Goal: Information Seeking & Learning: Learn about a topic

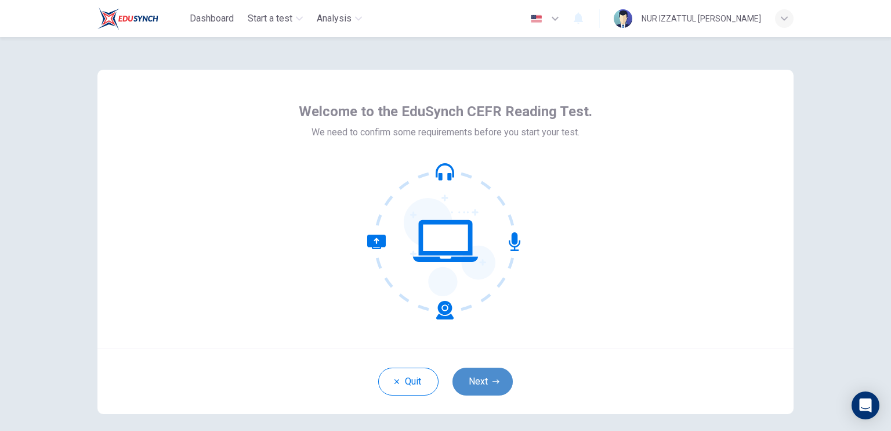
click at [478, 378] on button "Next" at bounding box center [483, 381] width 60 height 28
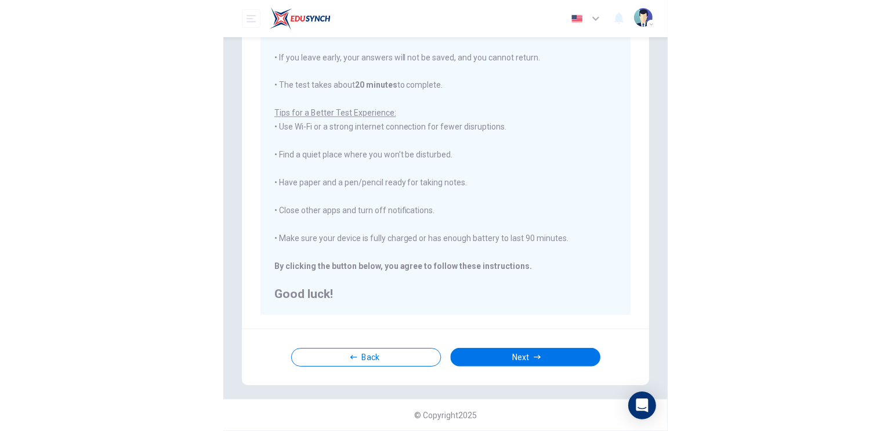
scroll to position [130, 0]
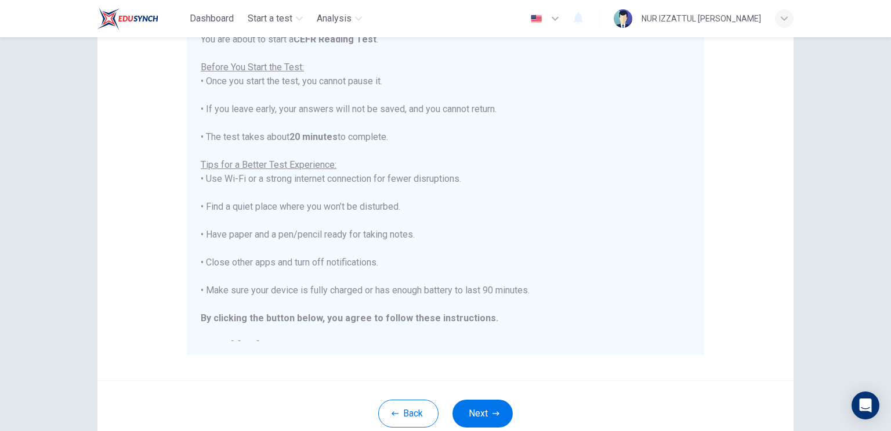
drag, startPoint x: 620, startPoint y: 207, endPoint x: 576, endPoint y: 193, distance: 45.5
click at [576, 193] on div "You are about to start a CEFR Reading Test . Before You Start the Test: • Once …" at bounding box center [446, 192] width 490 height 320
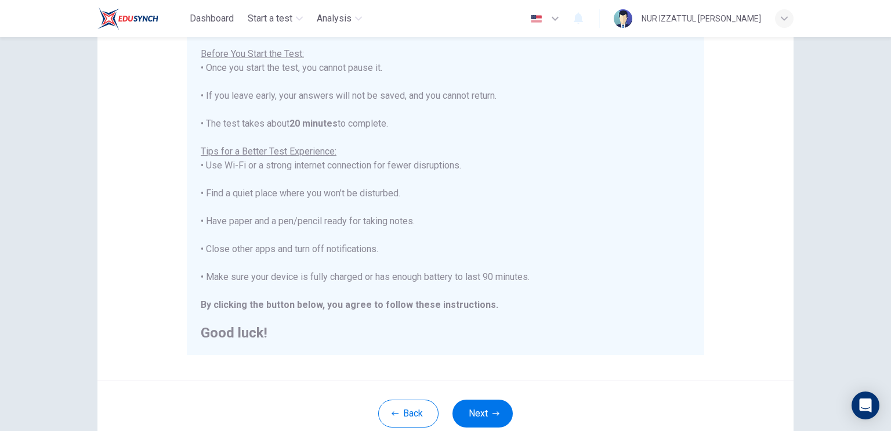
click at [576, 193] on div "You are about to start a CEFR Reading Test . Before You Start the Test: • Once …" at bounding box center [446, 179] width 490 height 320
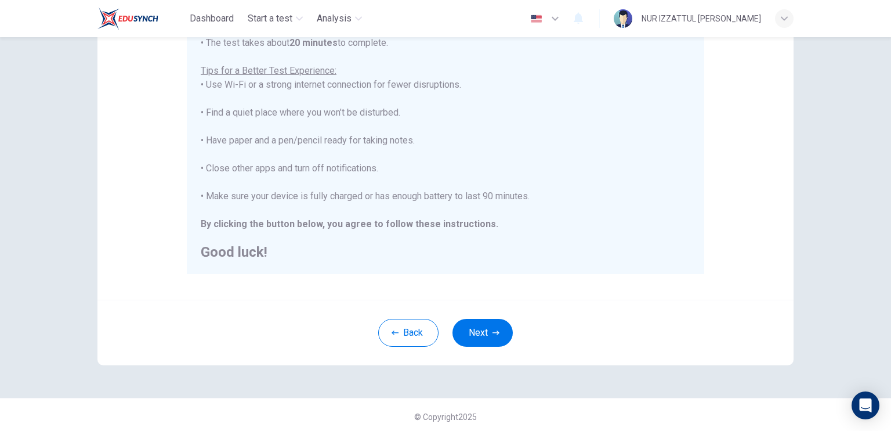
scroll to position [214, 0]
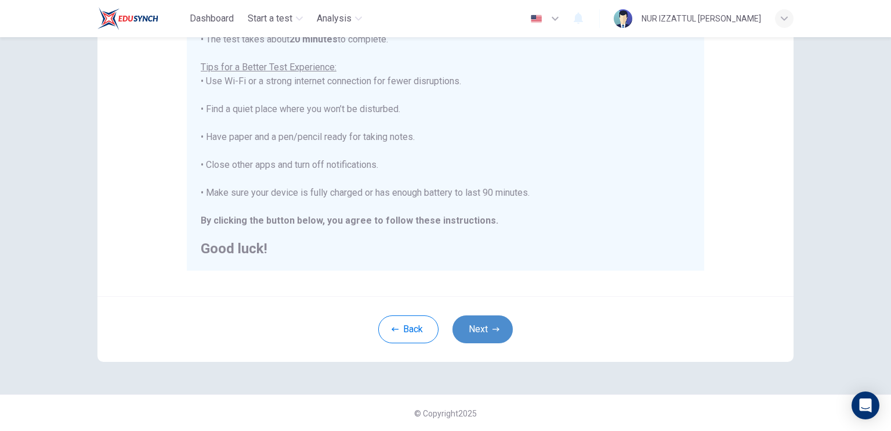
click at [496, 327] on icon "button" at bounding box center [496, 328] width 7 height 7
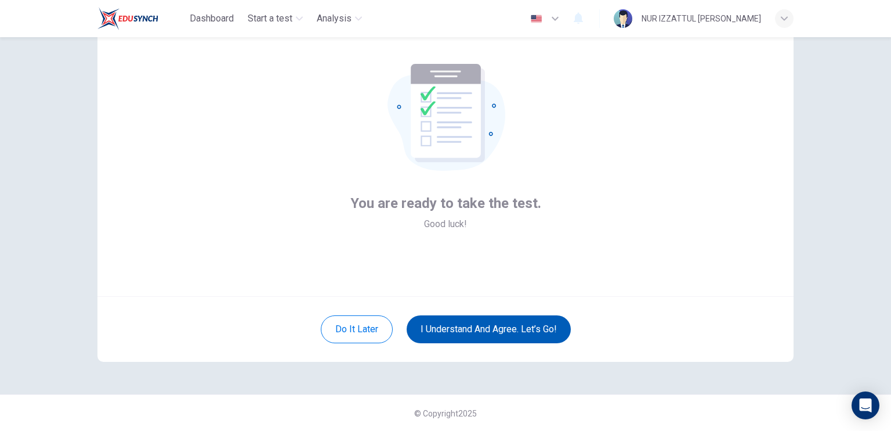
scroll to position [0, 0]
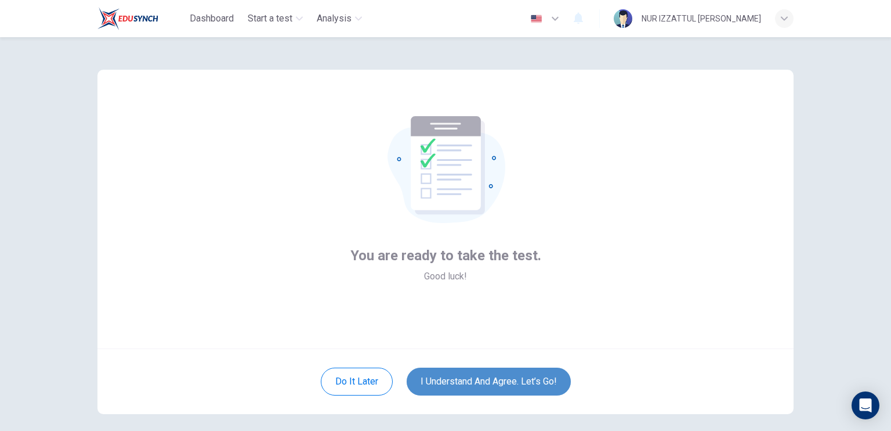
click at [541, 377] on button "I understand and agree. Let’s go!" at bounding box center [489, 381] width 164 height 28
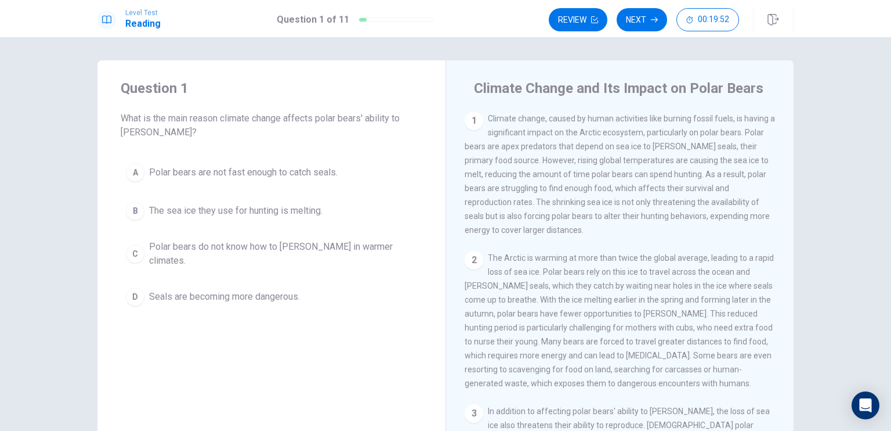
click at [474, 84] on h4 "Climate Change and Its Impact on Polar Bears" at bounding box center [619, 88] width 290 height 19
drag, startPoint x: 473, startPoint y: 84, endPoint x: 512, endPoint y: 132, distance: 61.9
click at [512, 132] on div "Climate Change and Its Impact on Polar Bears 1 Climate change, caused by human …" at bounding box center [620, 261] width 348 height 403
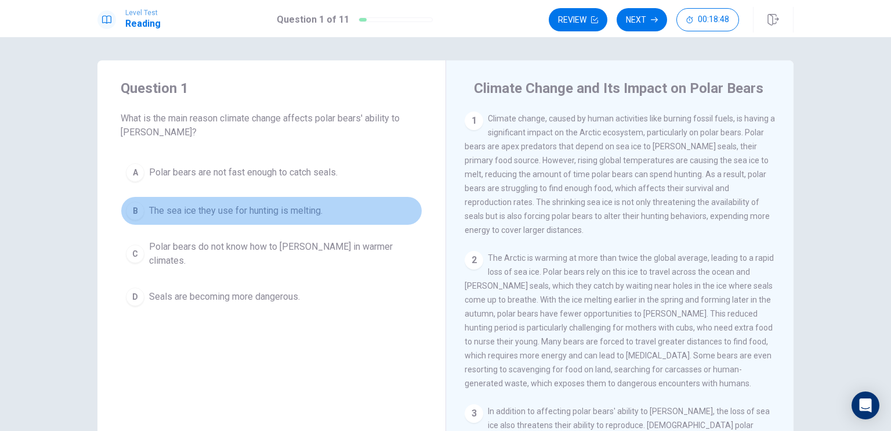
click at [131, 209] on div "B" at bounding box center [135, 210] width 19 height 19
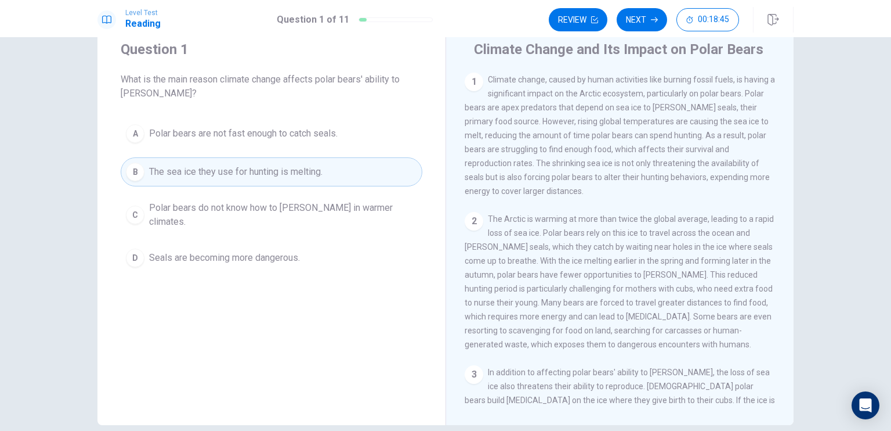
scroll to position [39, 0]
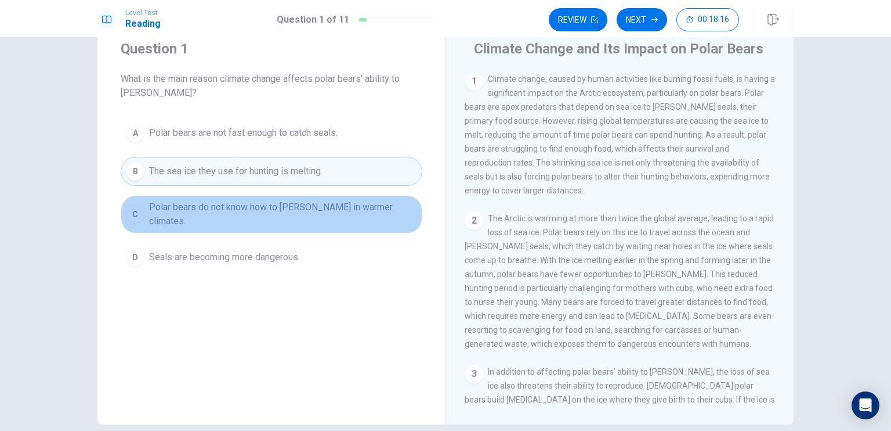
click at [359, 208] on span "Polar bears do not know how to hunt in warmer climates." at bounding box center [283, 214] width 268 height 28
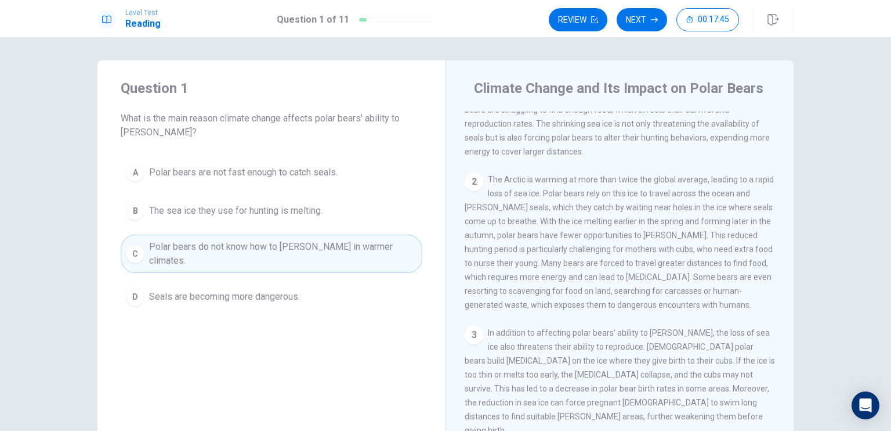
scroll to position [79, 0]
click at [650, 21] on button "Next" at bounding box center [642, 19] width 50 height 23
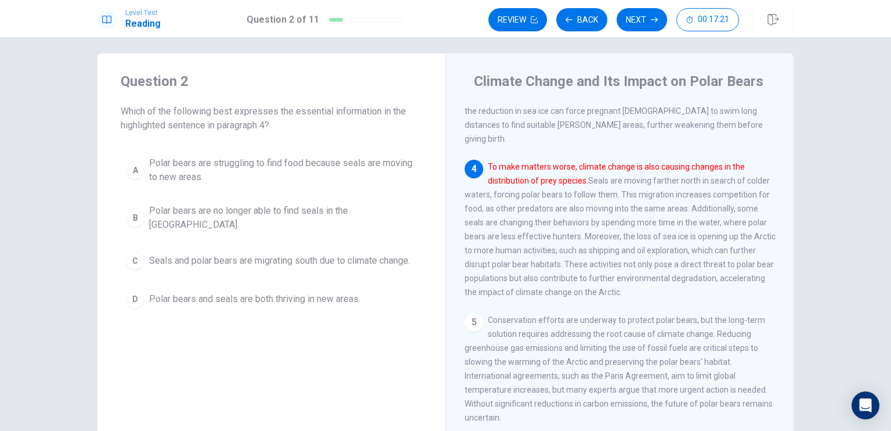
scroll to position [8, 0]
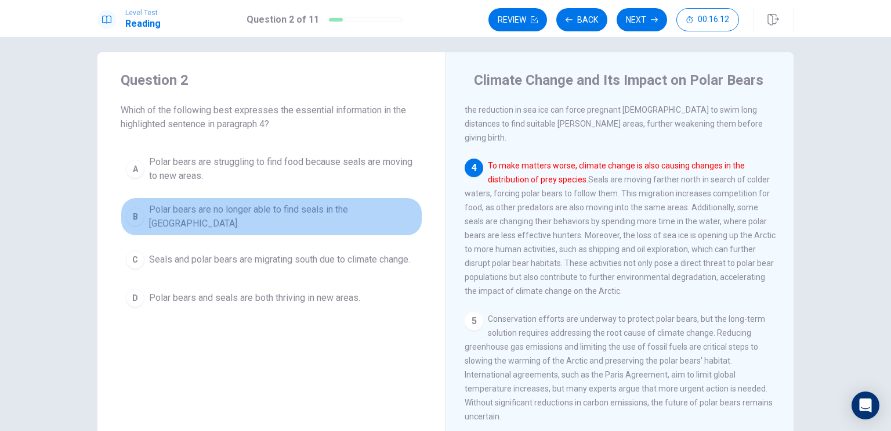
click at [339, 211] on span "Polar bears are no longer able to find seals in the Arctic." at bounding box center [283, 216] width 268 height 28
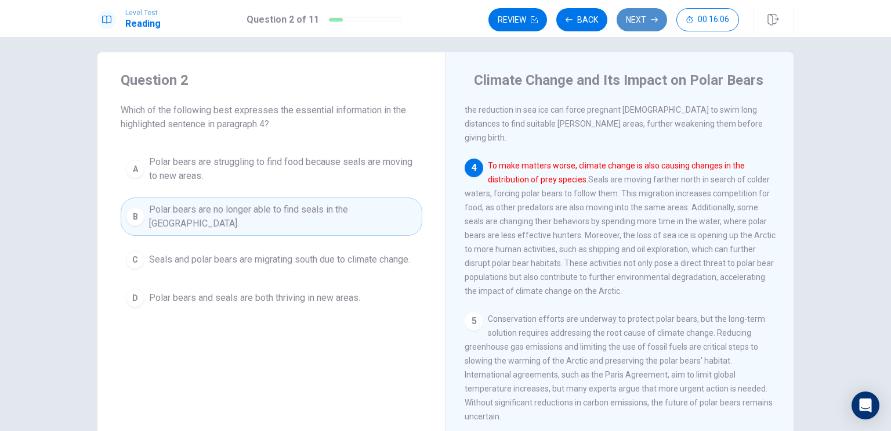
click at [639, 21] on button "Next" at bounding box center [642, 19] width 50 height 23
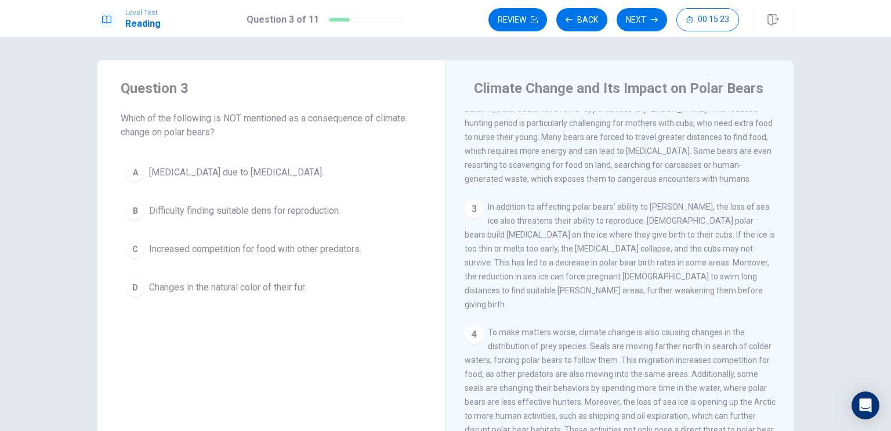
scroll to position [201, 0]
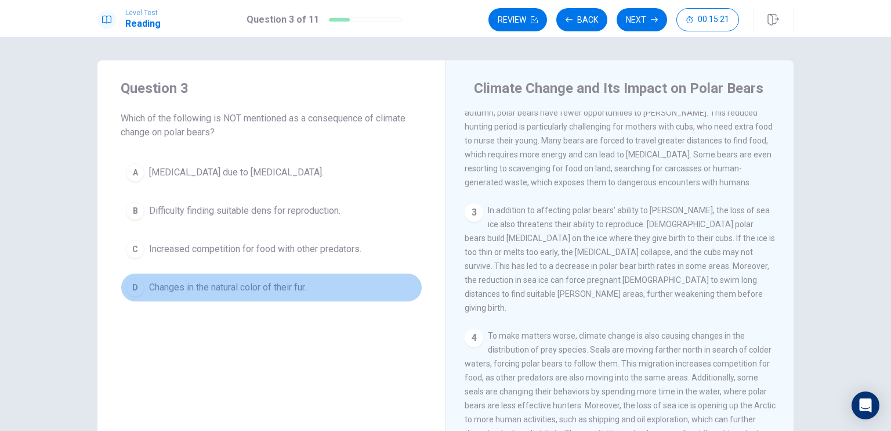
click at [228, 284] on span "Changes in the natural color of their fur." at bounding box center [227, 287] width 157 height 14
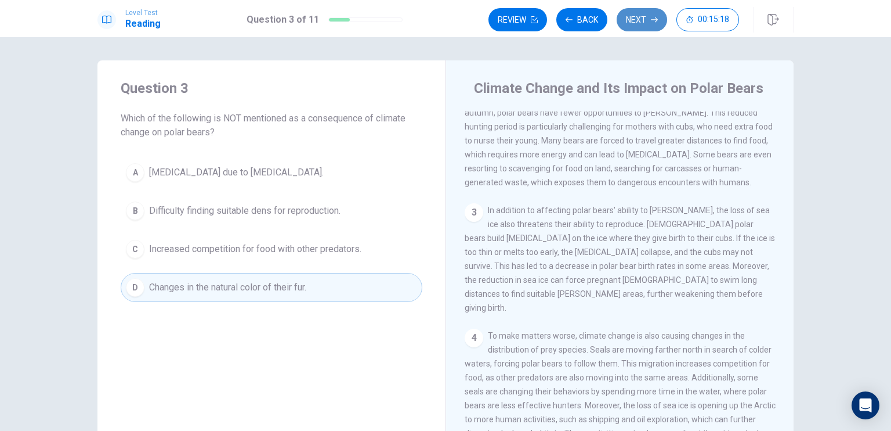
click at [645, 21] on button "Next" at bounding box center [642, 19] width 50 height 23
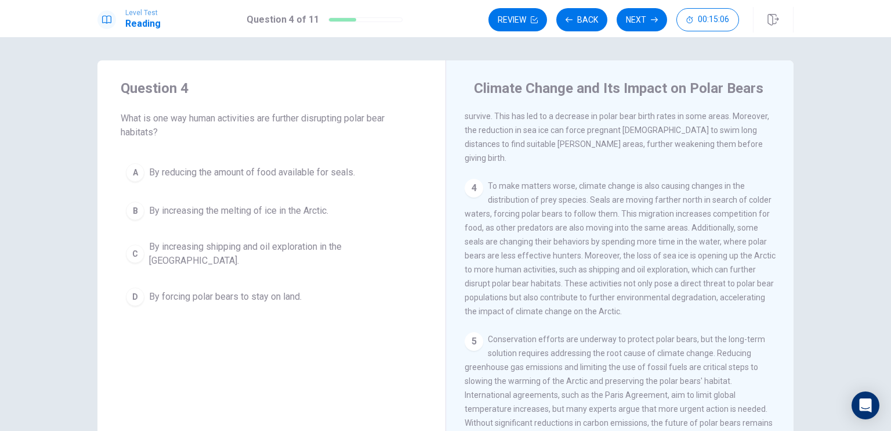
scroll to position [352, 0]
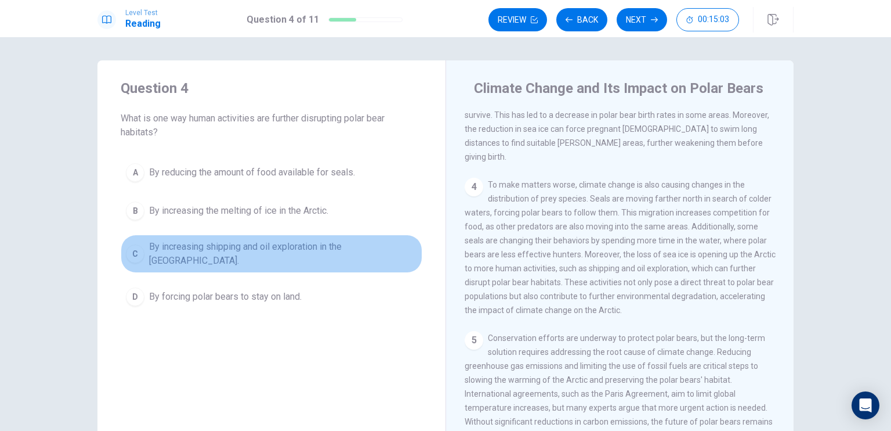
click at [330, 249] on span "By increasing shipping and oil exploration in the Arctic." at bounding box center [283, 254] width 268 height 28
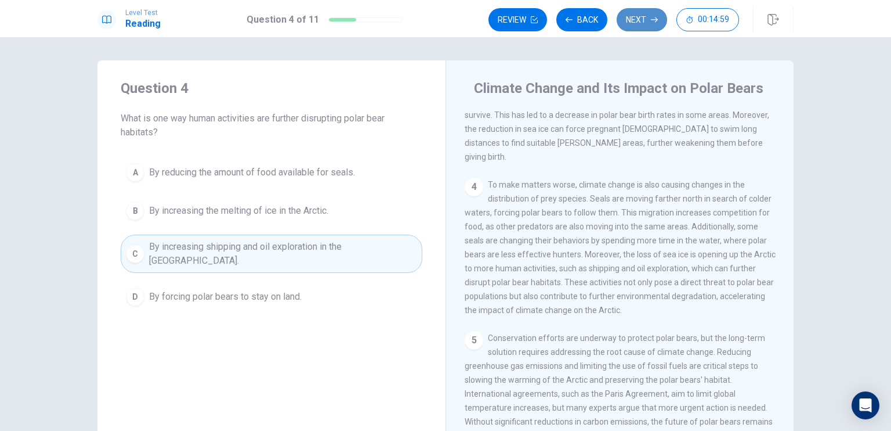
click at [645, 25] on button "Next" at bounding box center [642, 19] width 50 height 23
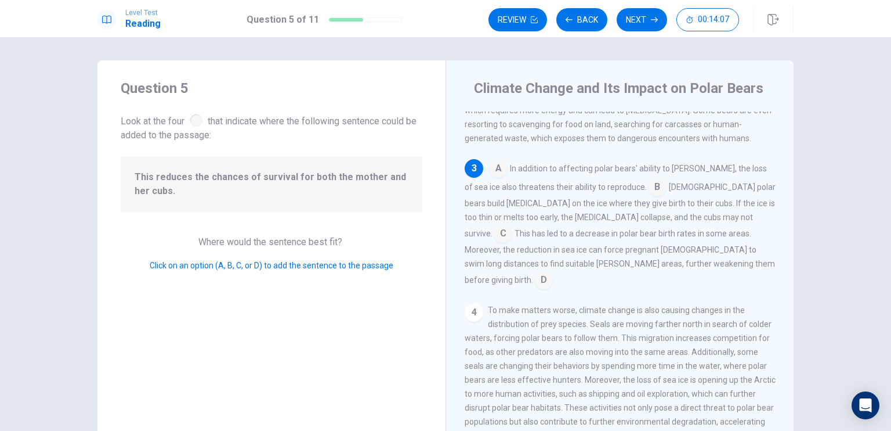
scroll to position [244, 0]
click at [553, 277] on input at bounding box center [543, 282] width 19 height 19
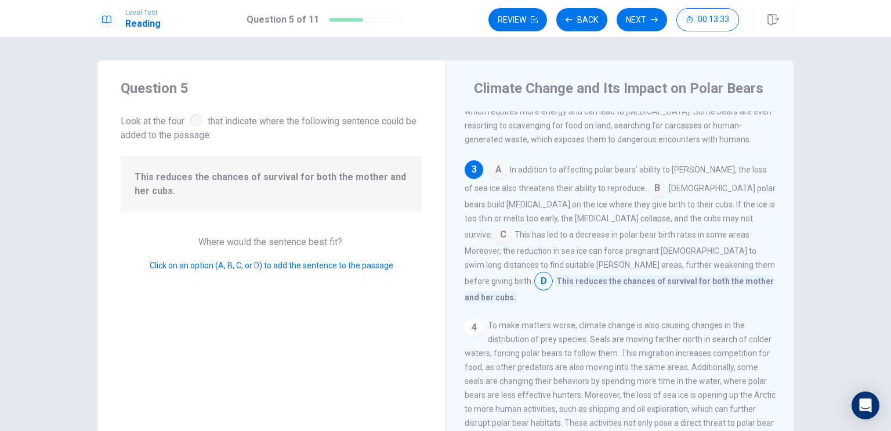
click at [512, 227] on input at bounding box center [503, 235] width 19 height 19
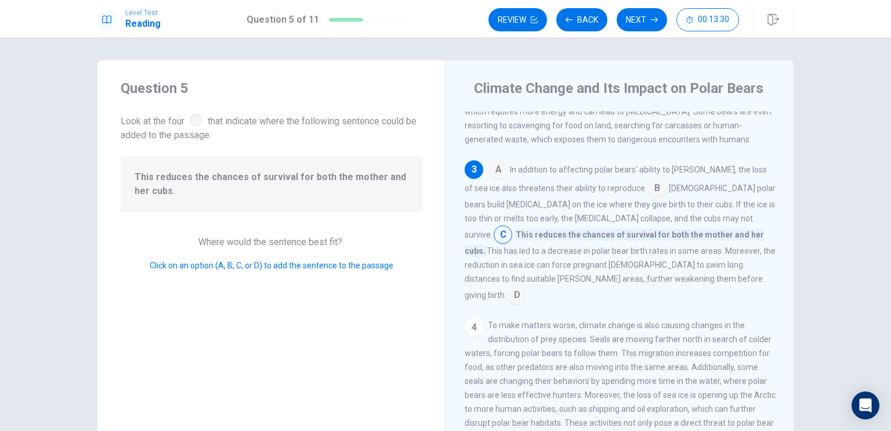
click at [526, 294] on input at bounding box center [517, 296] width 19 height 19
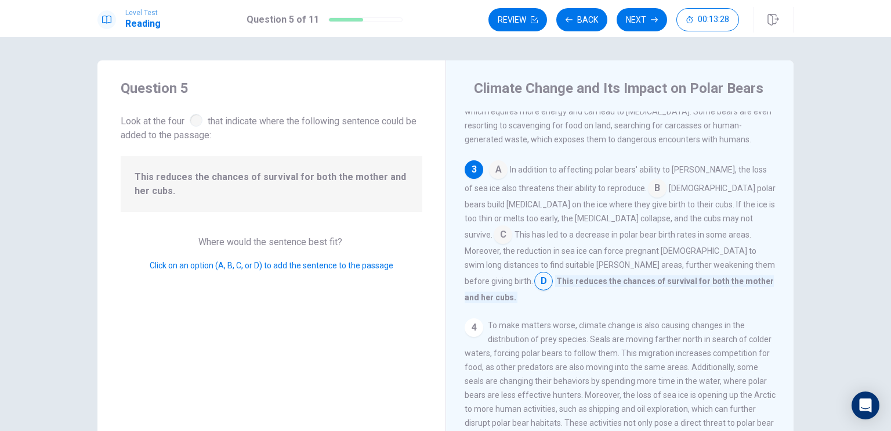
click at [648, 192] on input at bounding box center [657, 189] width 19 height 19
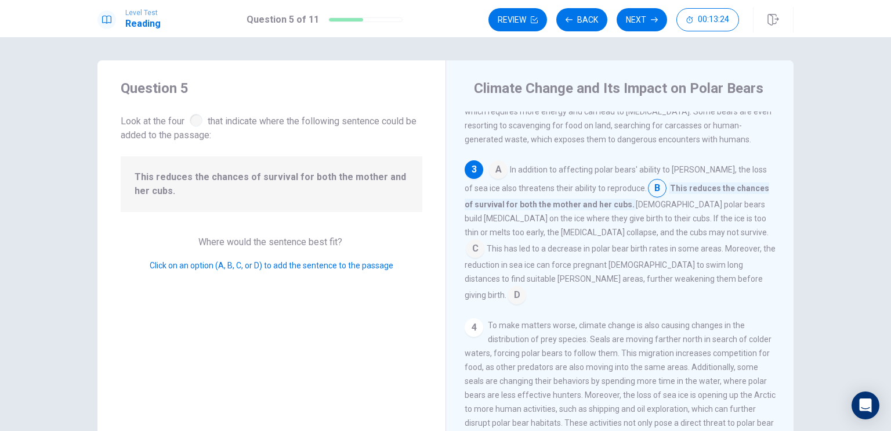
click at [526, 290] on input at bounding box center [517, 296] width 19 height 19
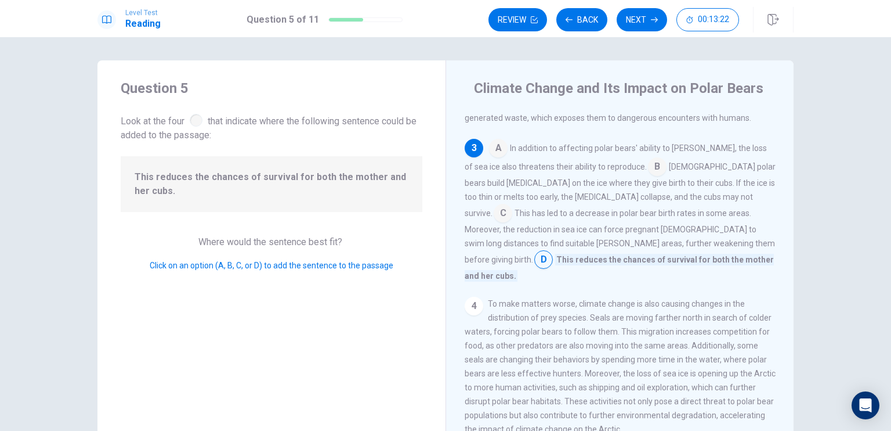
scroll to position [266, 0]
click at [647, 20] on button "Next" at bounding box center [642, 19] width 50 height 23
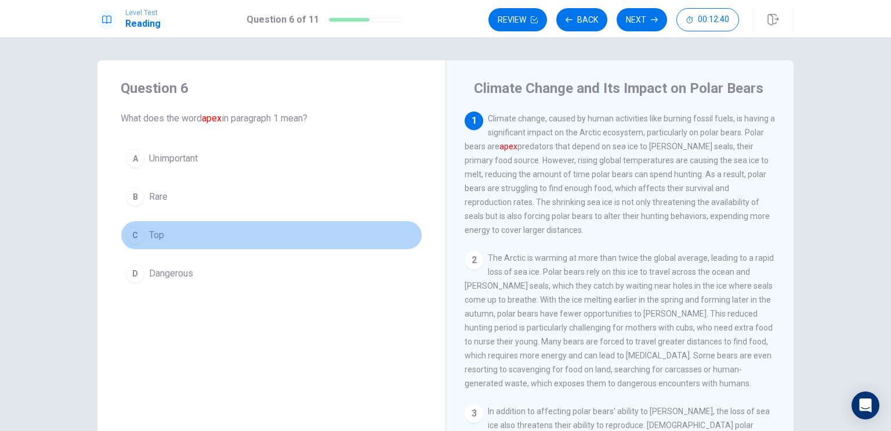
click at [149, 238] on span "Top" at bounding box center [156, 235] width 15 height 14
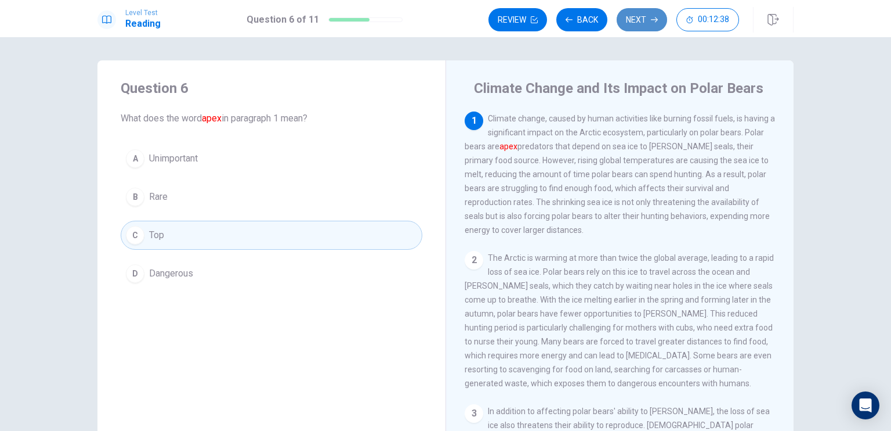
click at [657, 17] on icon "button" at bounding box center [654, 19] width 7 height 7
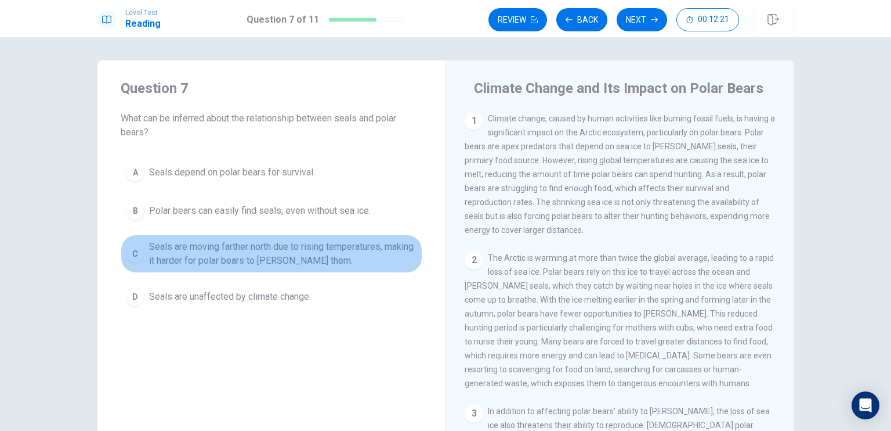
click at [320, 248] on span "Seals are moving farther north due to rising temperatures, making it harder for…" at bounding box center [283, 254] width 268 height 28
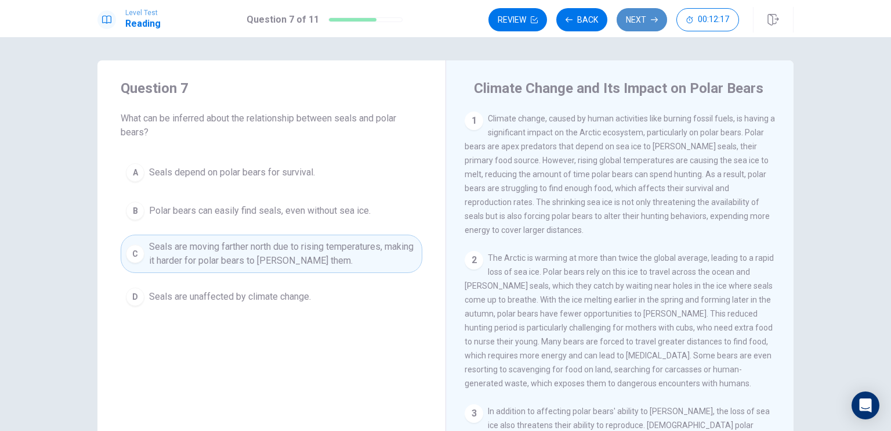
click at [639, 23] on button "Next" at bounding box center [642, 19] width 50 height 23
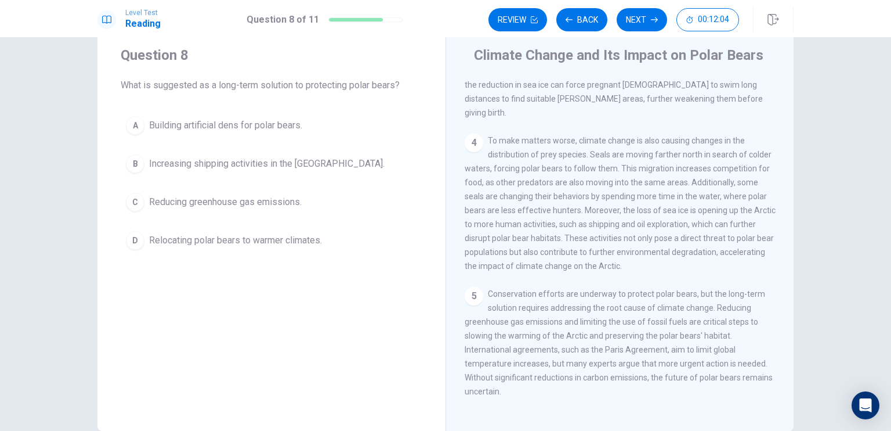
scroll to position [34, 0]
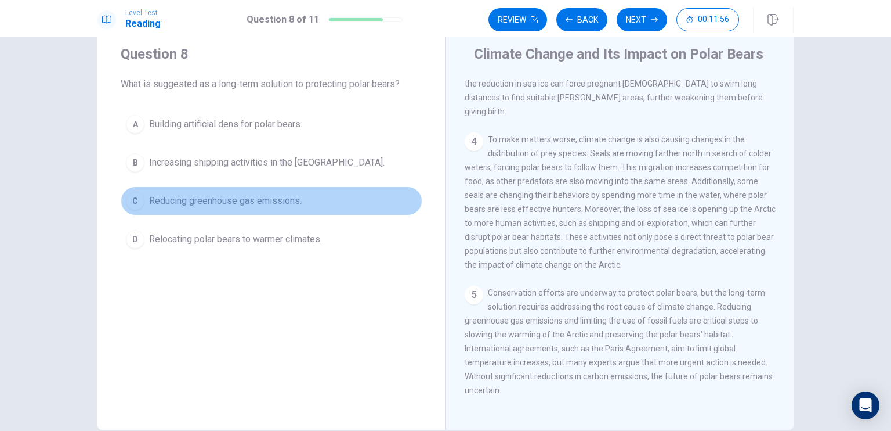
click at [292, 195] on span "Reducing greenhouse gas emissions." at bounding box center [225, 201] width 153 height 14
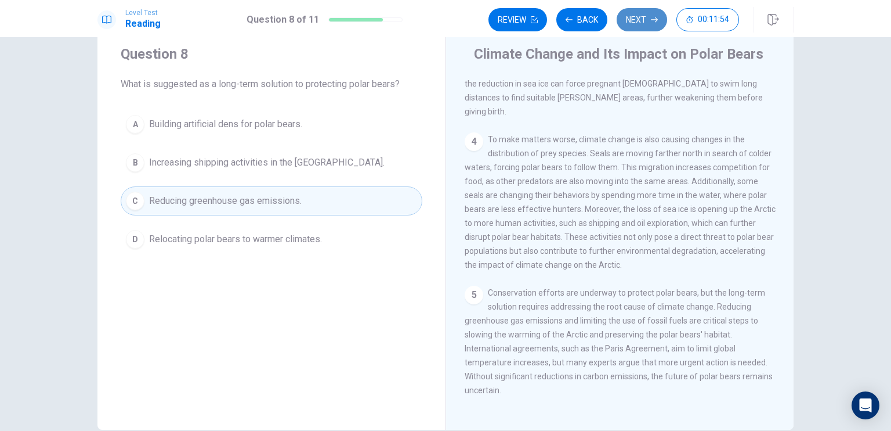
click at [641, 21] on button "Next" at bounding box center [642, 19] width 50 height 23
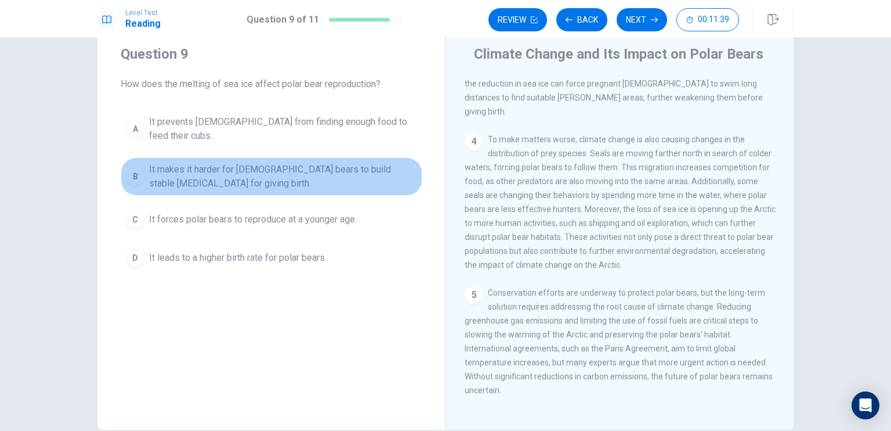
click at [290, 162] on span "It makes it harder for female bears to build stable dens for giving birth." at bounding box center [283, 176] width 268 height 28
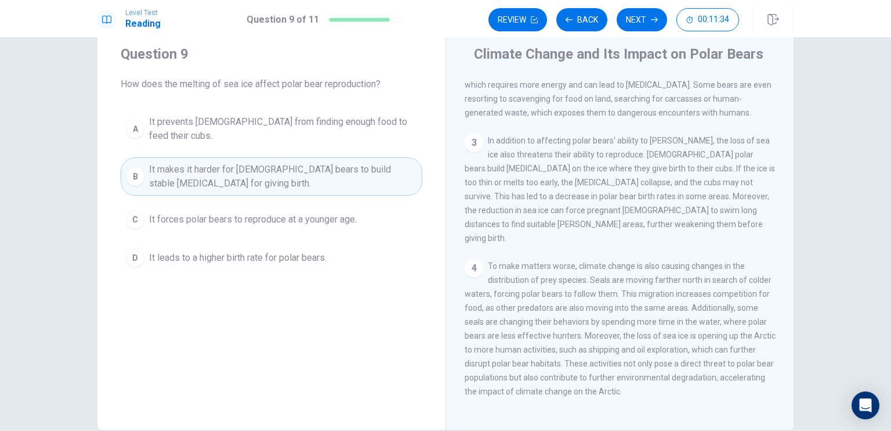
scroll to position [237, 0]
click at [647, 18] on button "Next" at bounding box center [642, 19] width 50 height 23
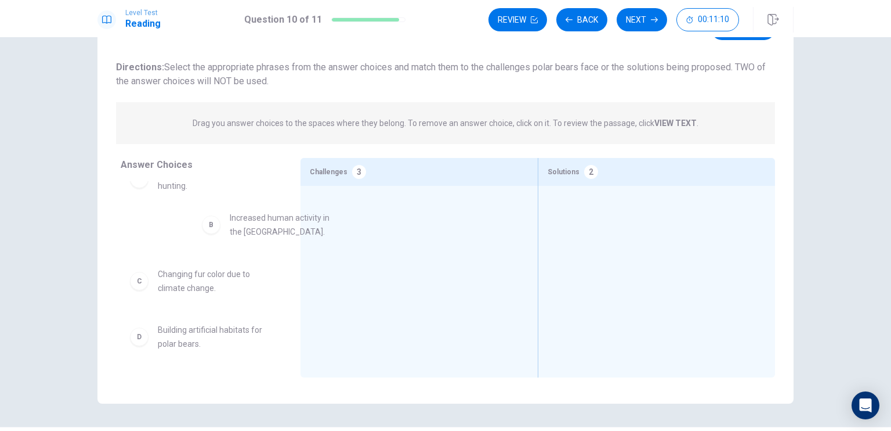
scroll to position [23, 0]
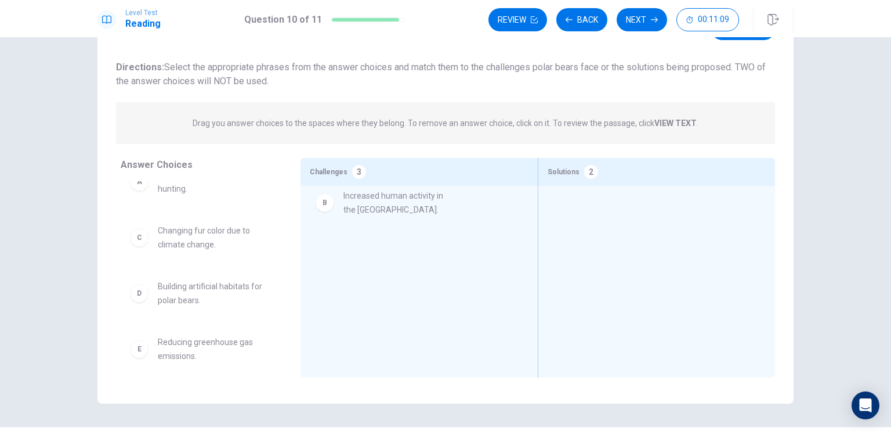
drag, startPoint x: 158, startPoint y: 234, endPoint x: 349, endPoint y: 201, distance: 193.7
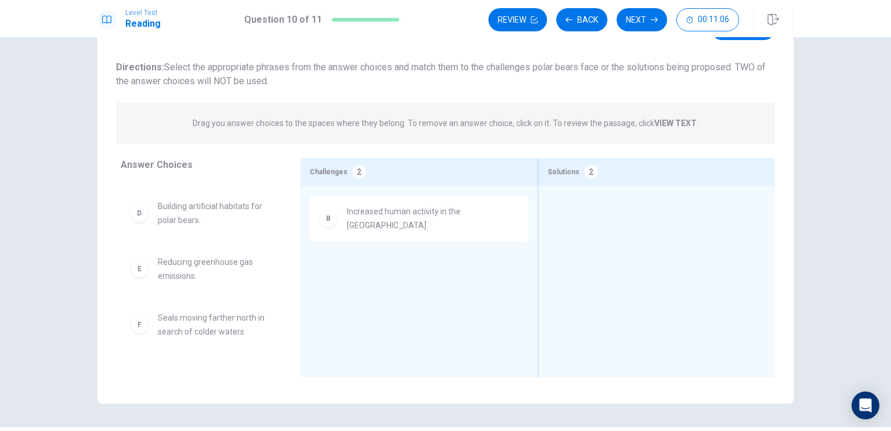
scroll to position [103, 0]
drag, startPoint x: 168, startPoint y: 277, endPoint x: 559, endPoint y: 257, distance: 391.0
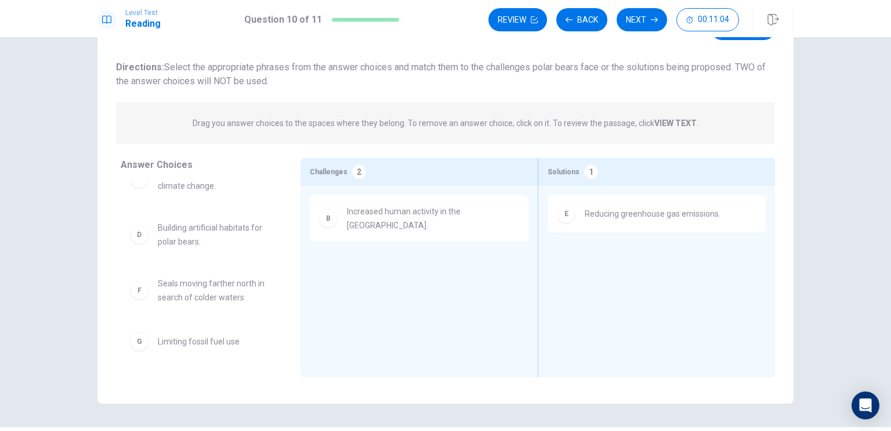
scroll to position [81, 0]
drag, startPoint x: 196, startPoint y: 343, endPoint x: 618, endPoint y: 248, distance: 433.0
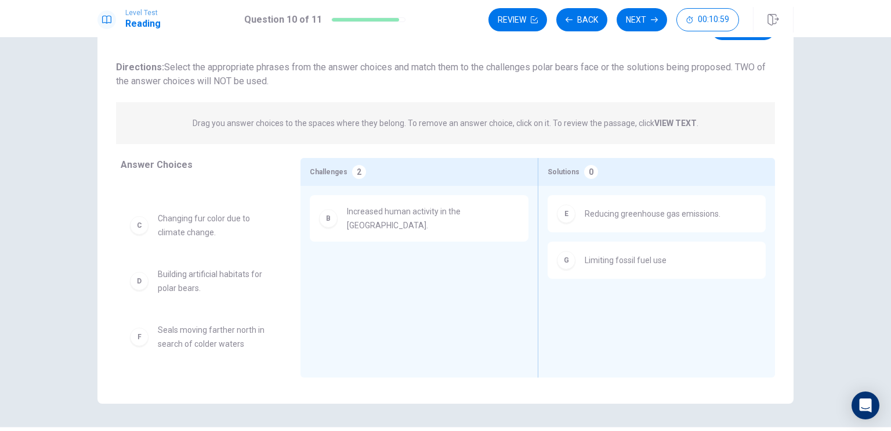
scroll to position [35, 0]
drag, startPoint x: 207, startPoint y: 330, endPoint x: 384, endPoint y: 243, distance: 197.0
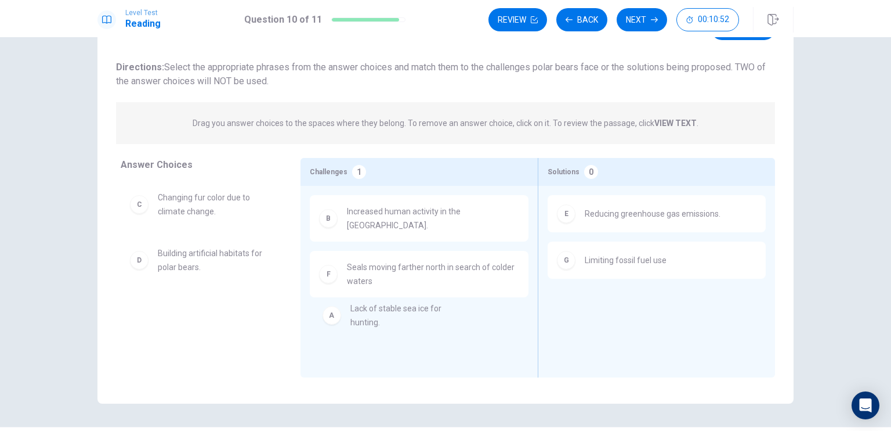
drag, startPoint x: 189, startPoint y: 207, endPoint x: 379, endPoint y: 315, distance: 219.1
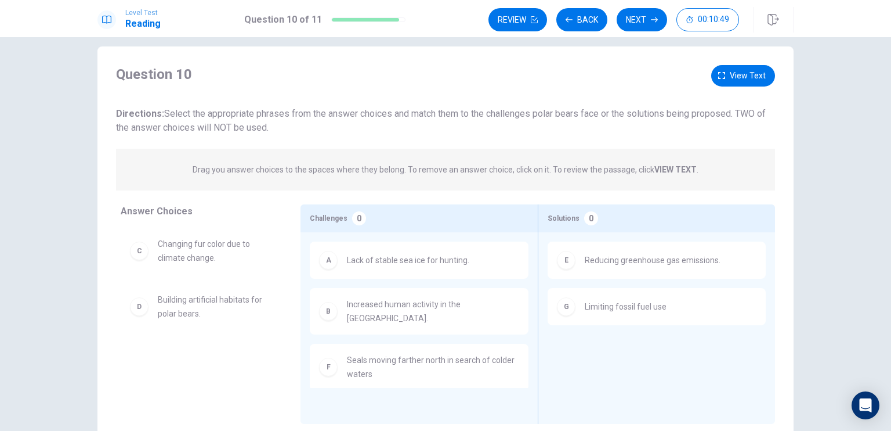
scroll to position [13, 0]
click at [632, 23] on button "Next" at bounding box center [642, 19] width 50 height 23
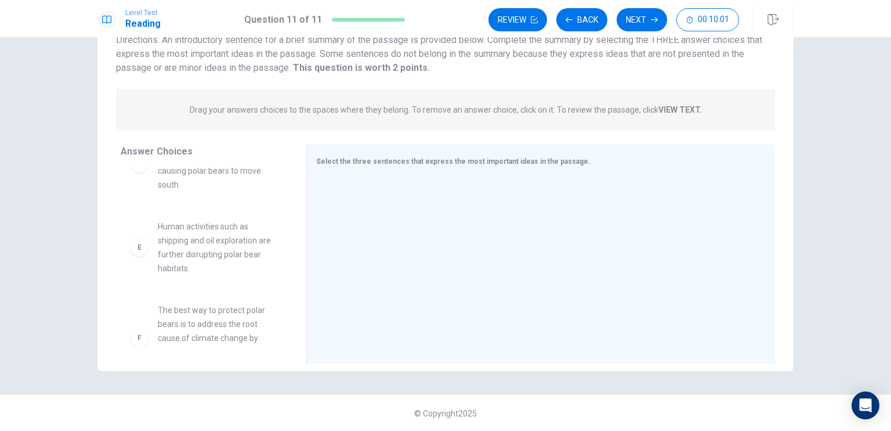
scroll to position [279, 0]
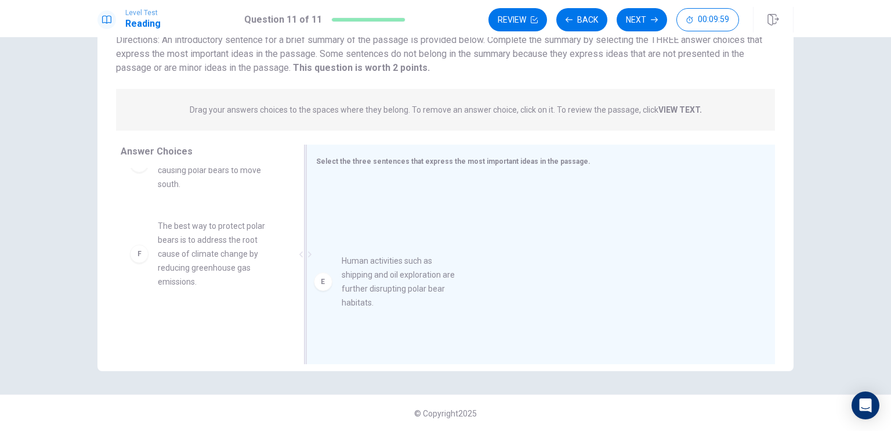
drag, startPoint x: 204, startPoint y: 222, endPoint x: 395, endPoint y: 272, distance: 197.3
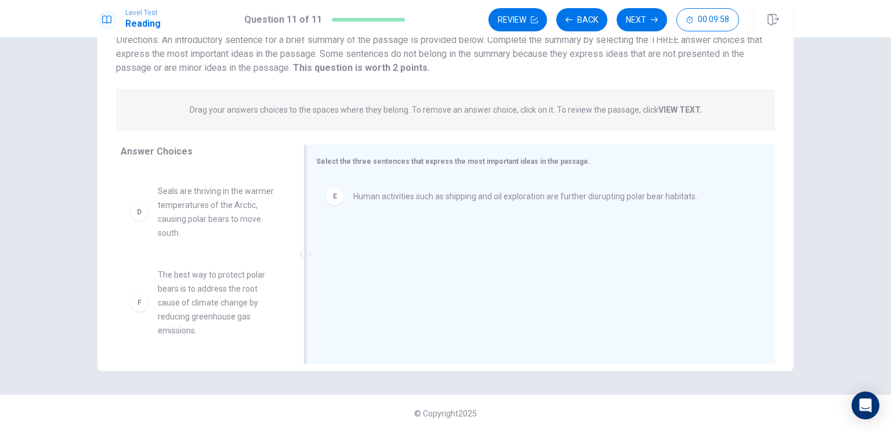
scroll to position [216, 0]
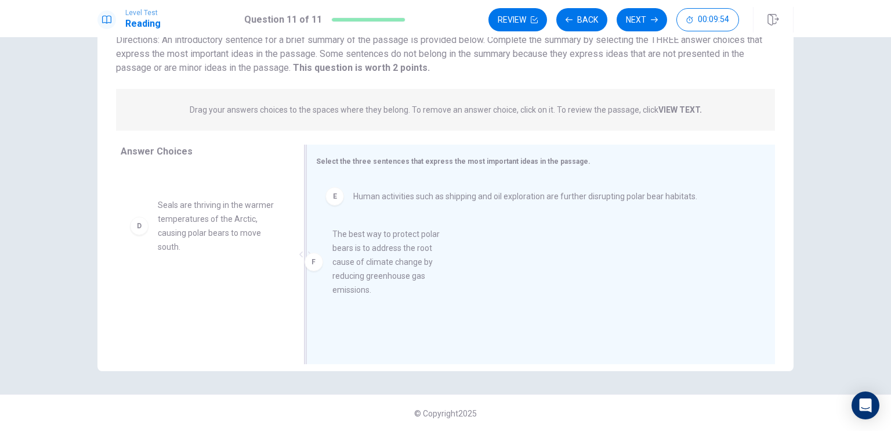
drag, startPoint x: 234, startPoint y: 290, endPoint x: 417, endPoint y: 241, distance: 189.0
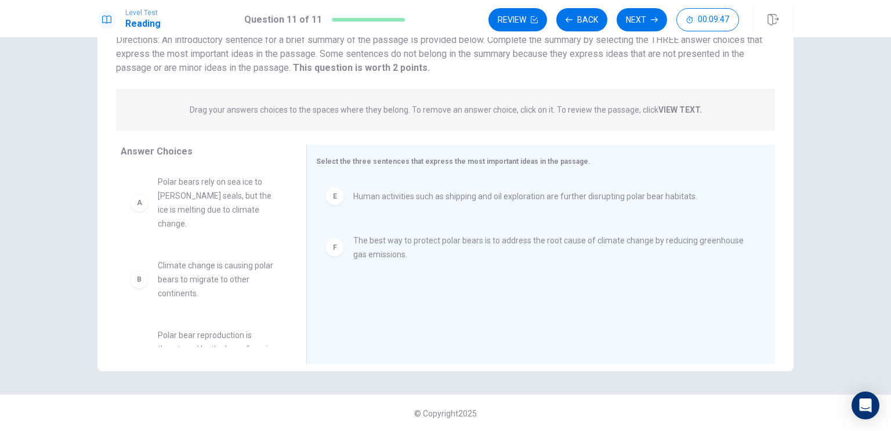
scroll to position [0, 0]
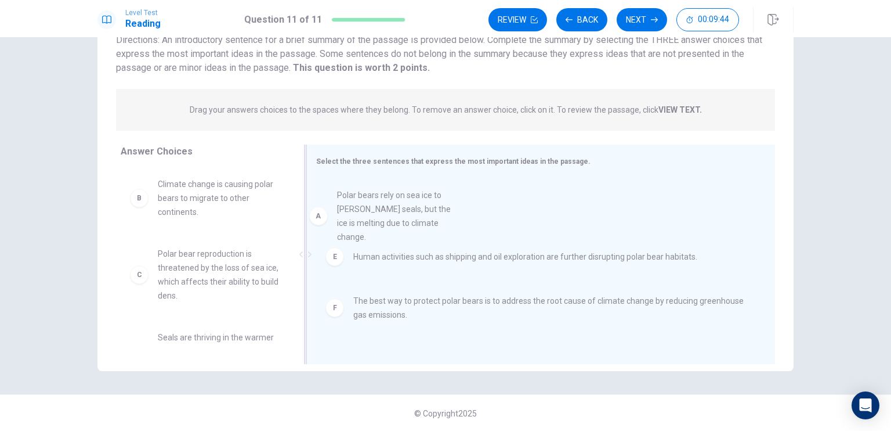
drag, startPoint x: 193, startPoint y: 196, endPoint x: 383, endPoint y: 207, distance: 190.6
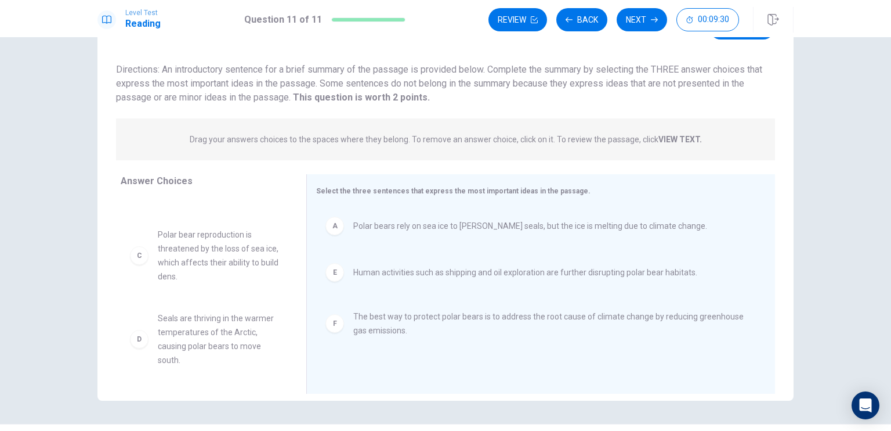
scroll to position [63, 0]
click at [241, 266] on span "Polar bear reproduction is threatened by the loss of sea ice, which affects the…" at bounding box center [218, 256] width 121 height 56
click at [388, 224] on span "Polar bears rely on sea ice to hunt seals, but the ice is melting due to climat…" at bounding box center [530, 226] width 354 height 14
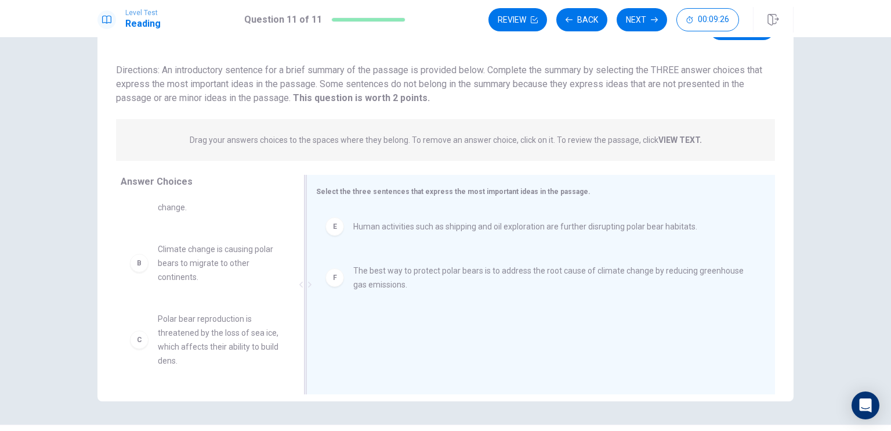
click at [388, 224] on span "Human activities such as shipping and oil exploration are further disrupting po…" at bounding box center [525, 226] width 344 height 14
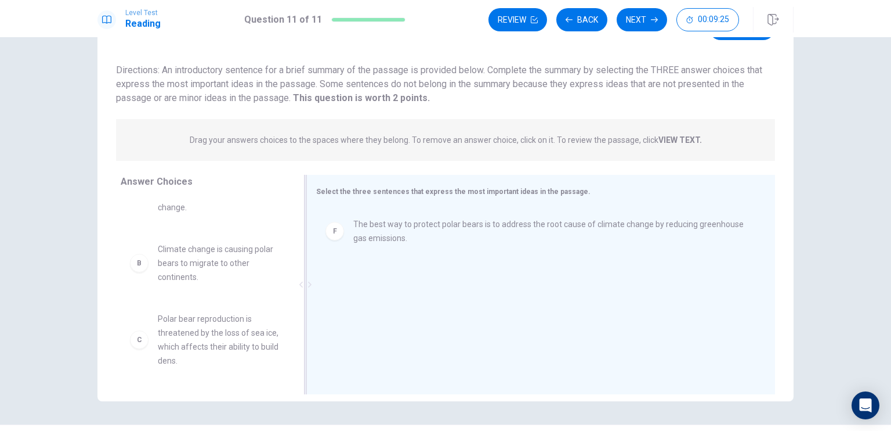
scroll to position [0, 0]
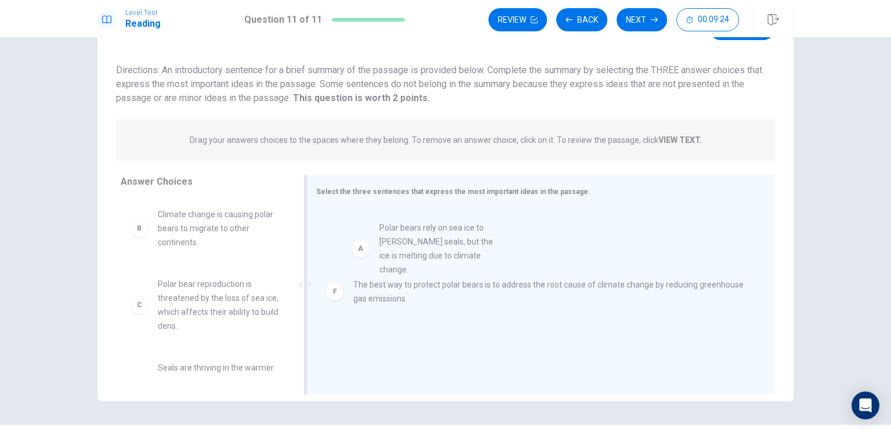
drag, startPoint x: 206, startPoint y: 239, endPoint x: 439, endPoint y: 248, distance: 232.8
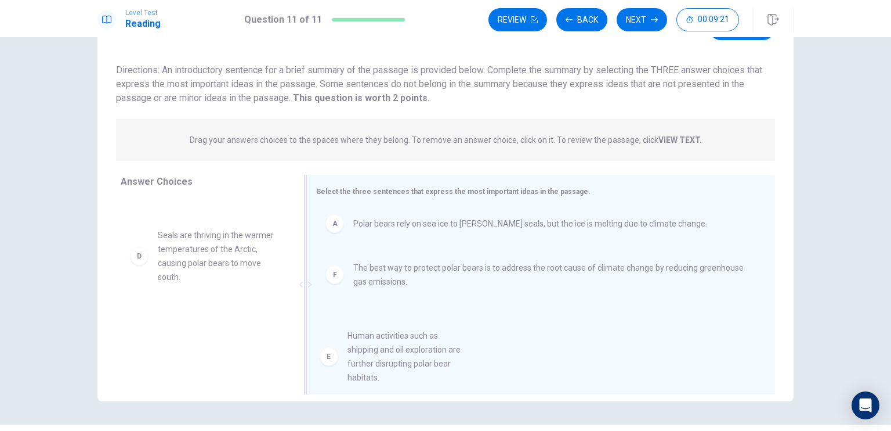
scroll to position [19, 0]
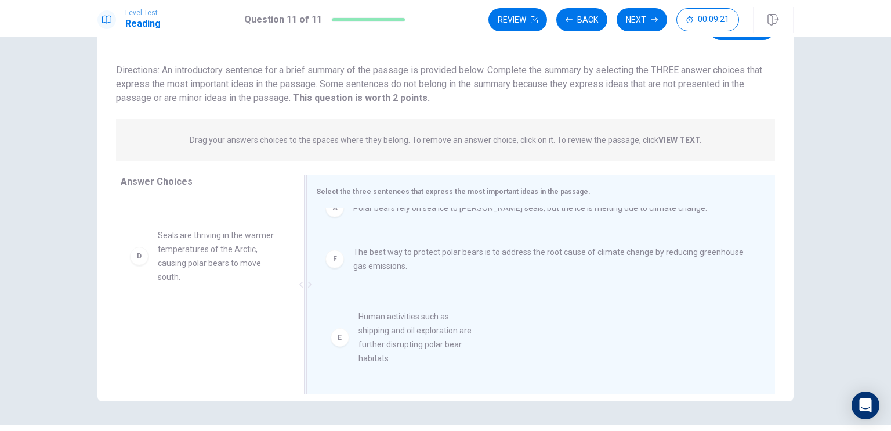
drag, startPoint x: 187, startPoint y: 323, endPoint x: 393, endPoint y: 319, distance: 206.6
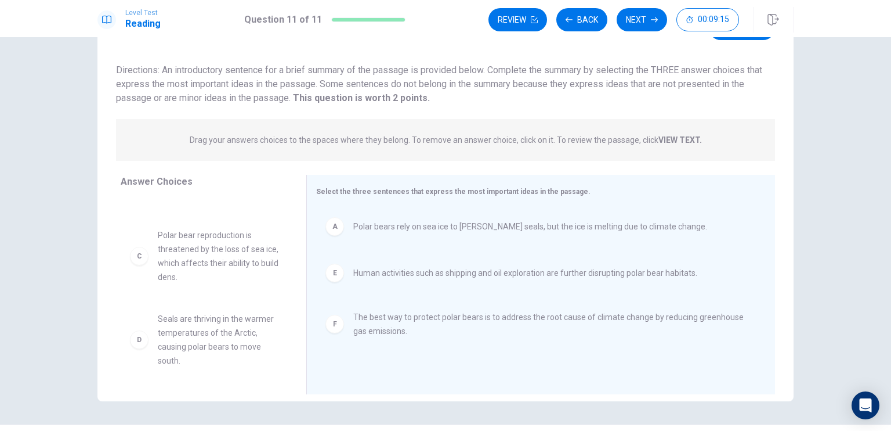
scroll to position [0, 0]
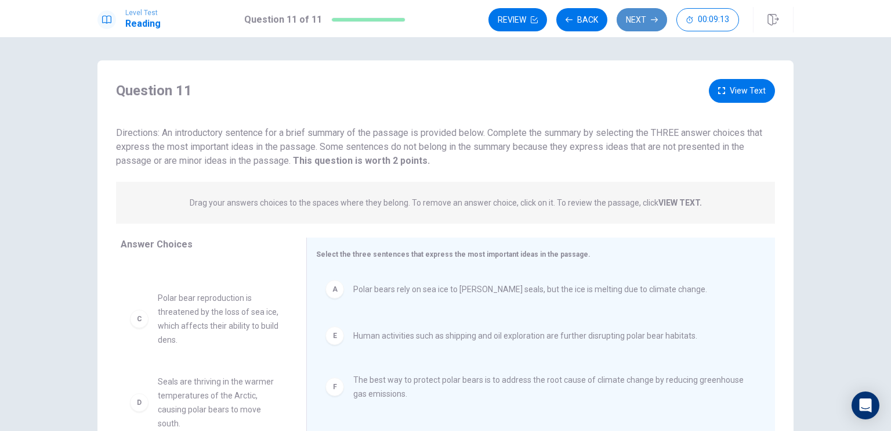
click at [650, 20] on button "Next" at bounding box center [642, 19] width 50 height 23
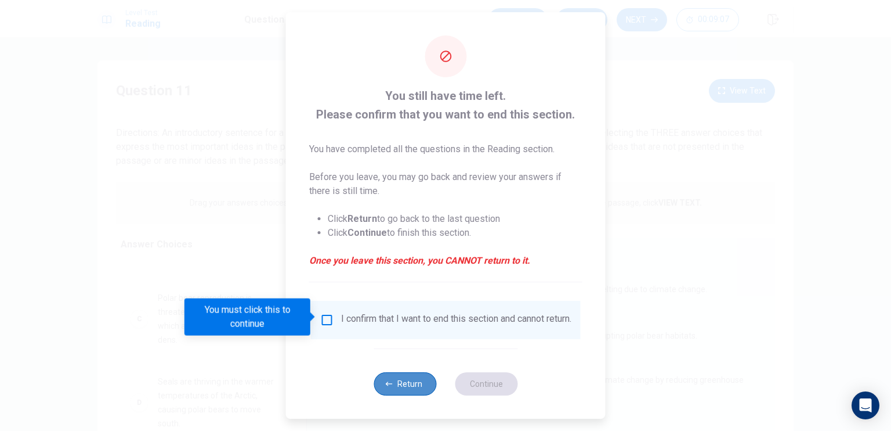
click at [404, 384] on button "Return" at bounding box center [405, 383] width 63 height 23
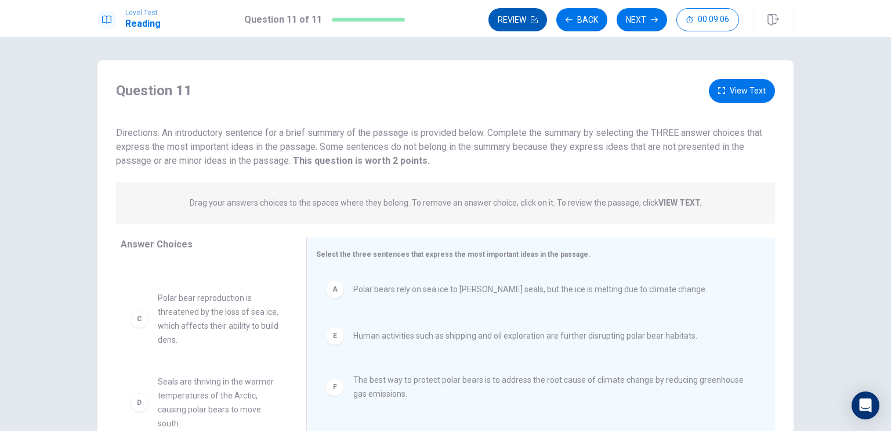
click at [522, 25] on button "Review" at bounding box center [518, 19] width 59 height 23
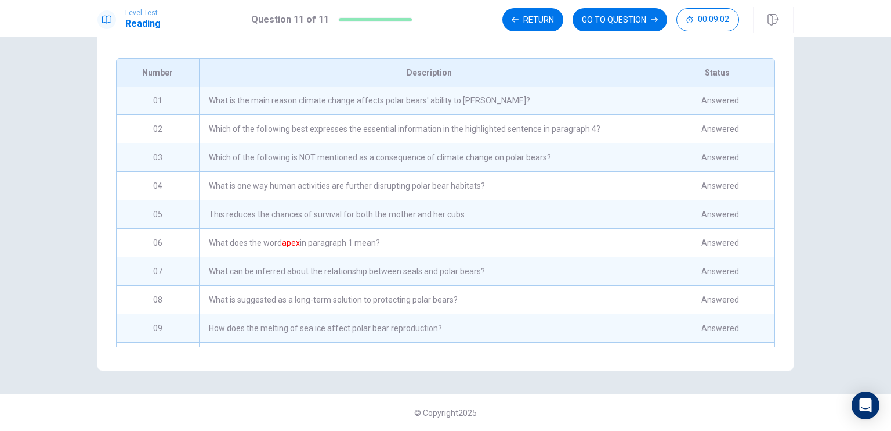
click at [424, 99] on div "What is the main reason climate change affects polar bears' ability to hunt?" at bounding box center [432, 100] width 466 height 28
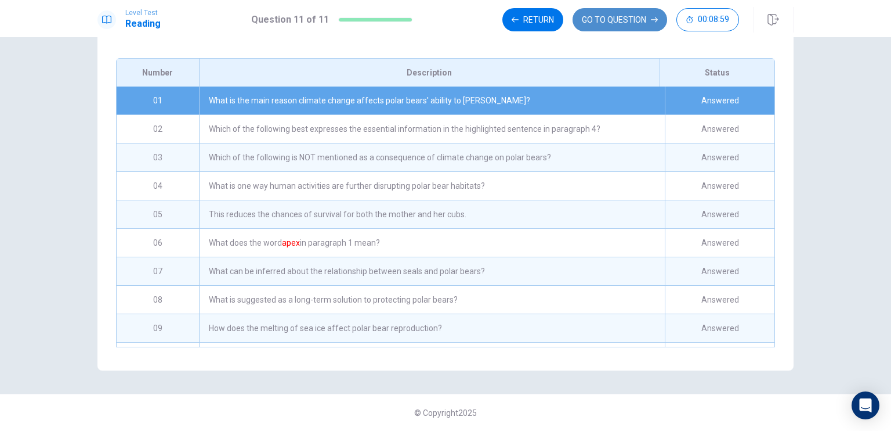
click at [587, 23] on button "GO TO QUESTION" at bounding box center [620, 19] width 95 height 23
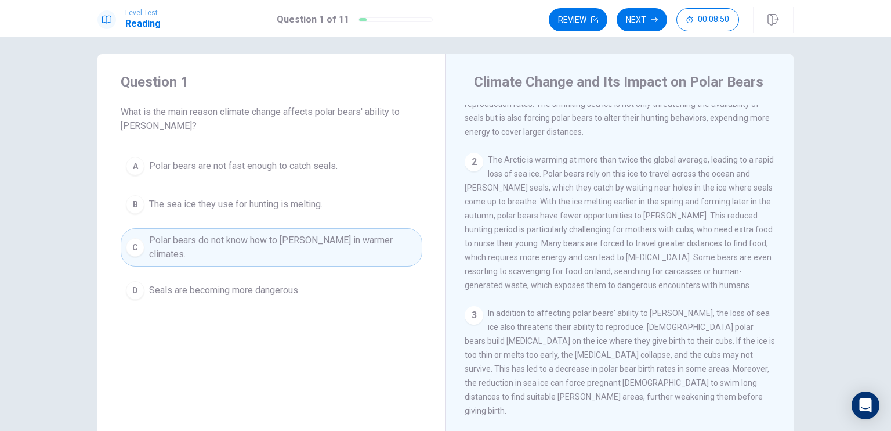
scroll to position [92, 0]
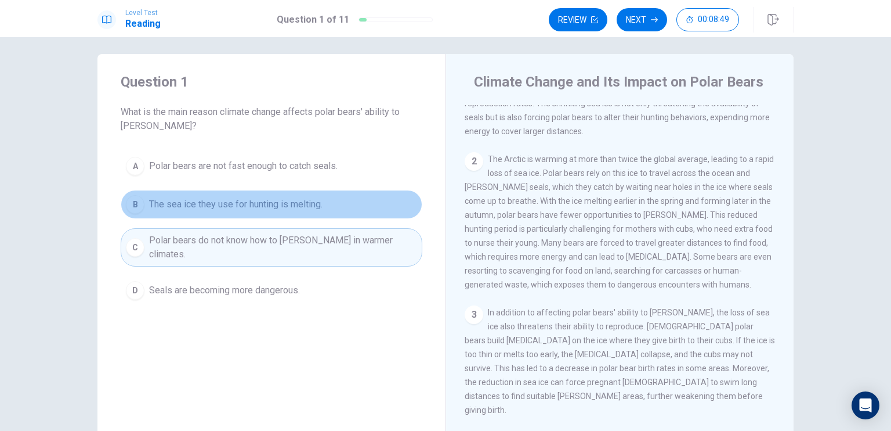
click at [297, 211] on span "The sea ice they use for hunting is melting." at bounding box center [235, 204] width 173 height 14
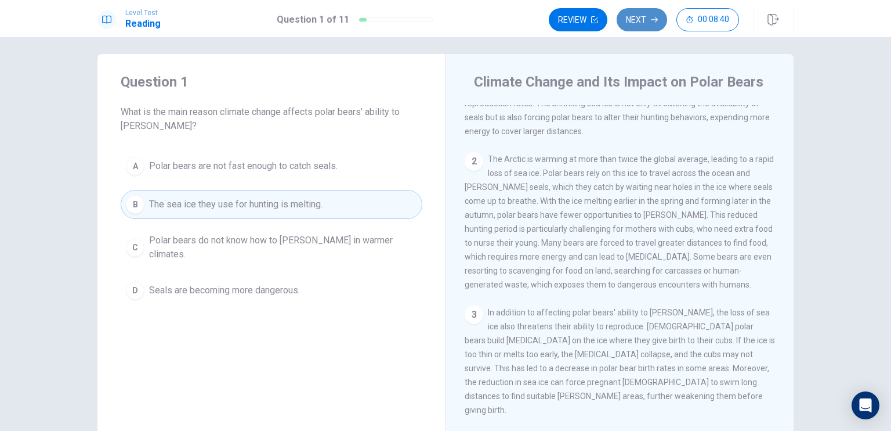
click at [649, 19] on button "Next" at bounding box center [642, 19] width 50 height 23
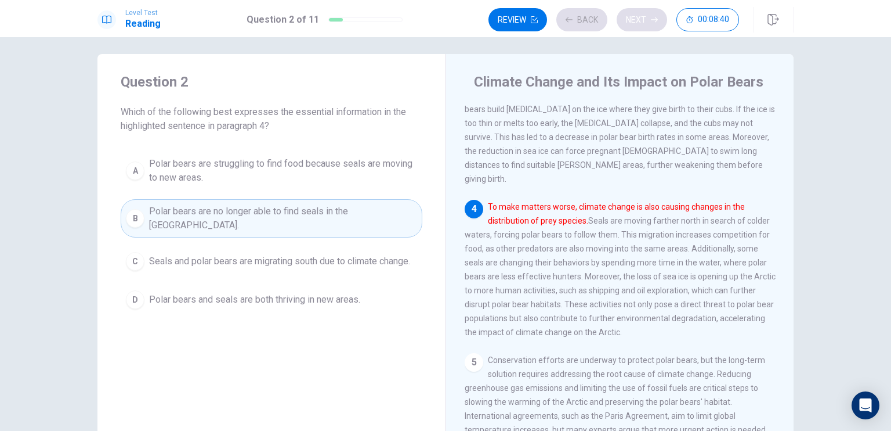
scroll to position [342, 0]
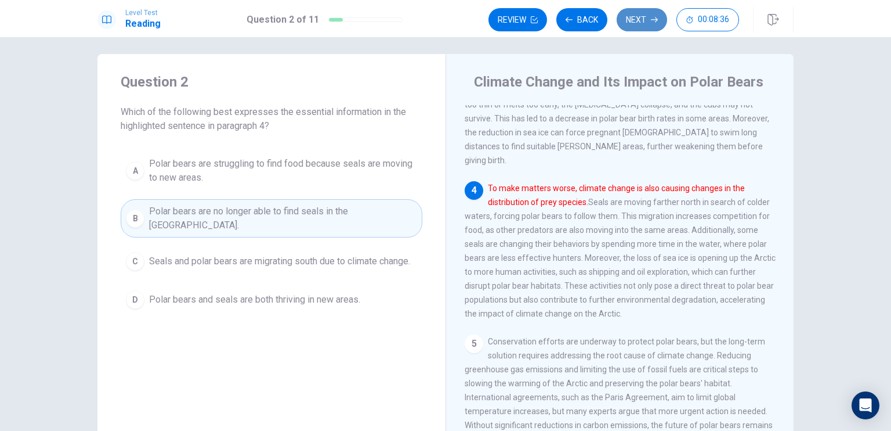
click at [649, 19] on button "Next" at bounding box center [642, 19] width 50 height 23
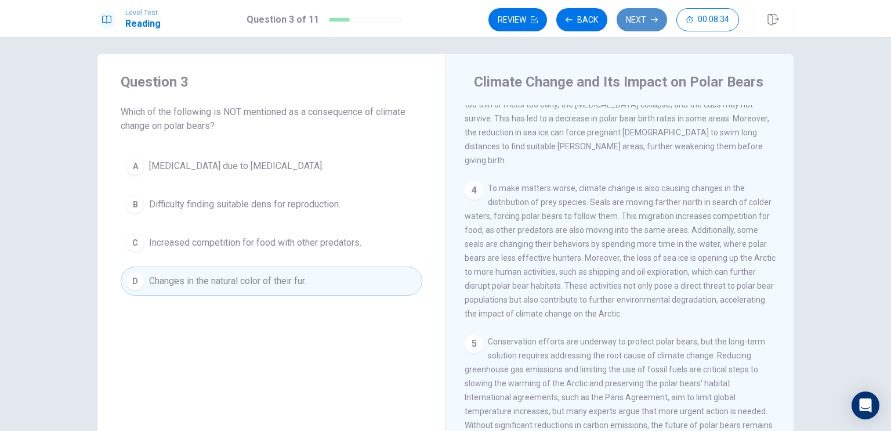
click at [649, 19] on button "Next" at bounding box center [642, 19] width 50 height 23
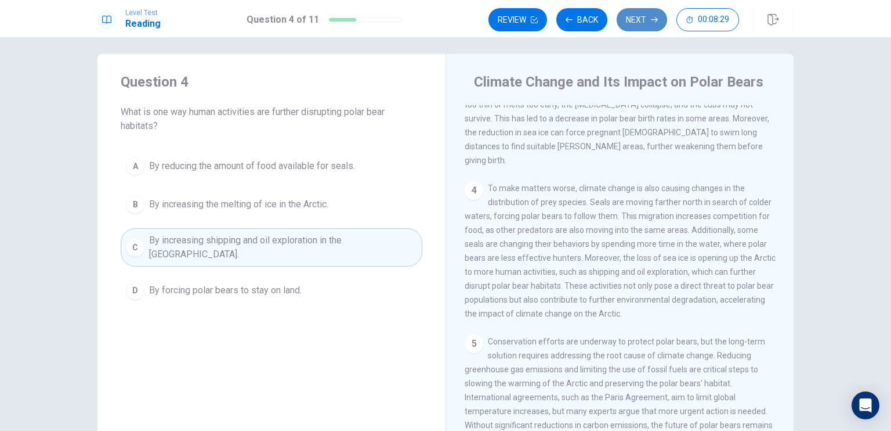
click at [649, 19] on button "Next" at bounding box center [642, 19] width 50 height 23
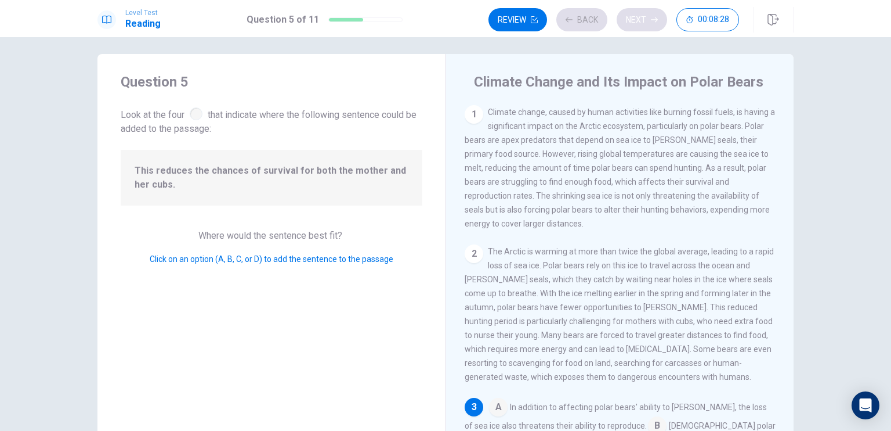
scroll to position [214, 0]
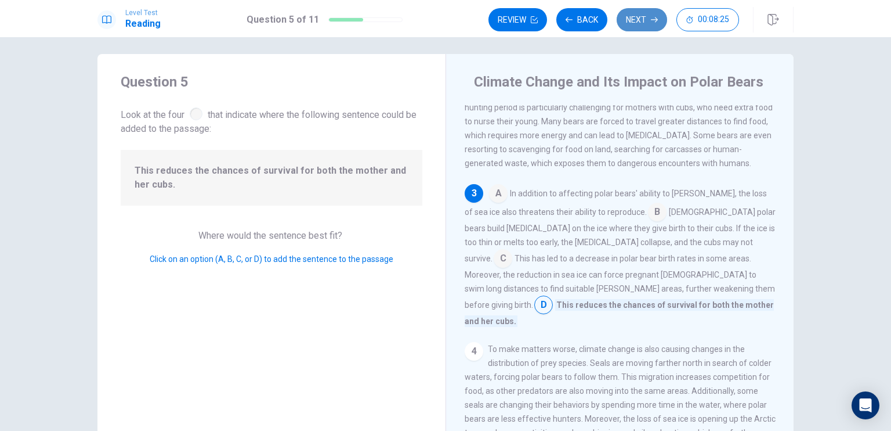
click at [649, 19] on button "Next" at bounding box center [642, 19] width 50 height 23
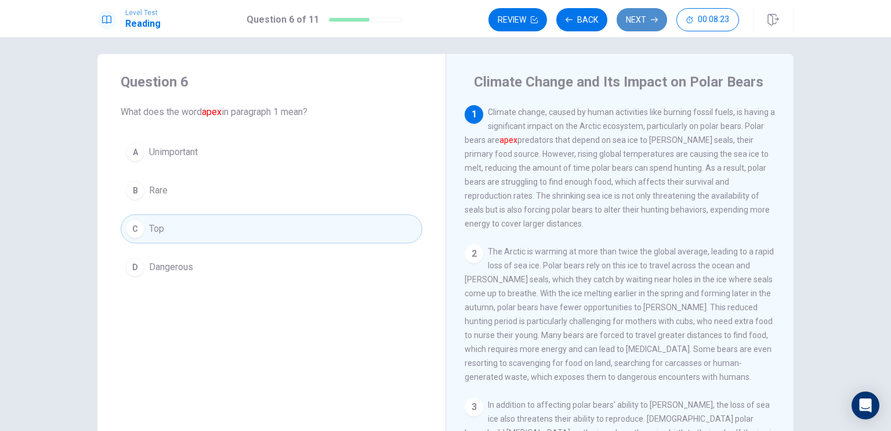
click at [649, 19] on button "Next" at bounding box center [642, 19] width 50 height 23
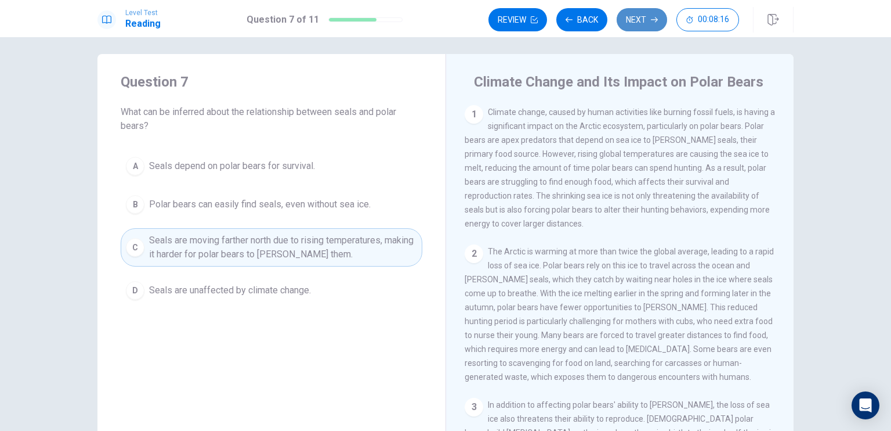
click at [649, 19] on button "Next" at bounding box center [642, 19] width 50 height 23
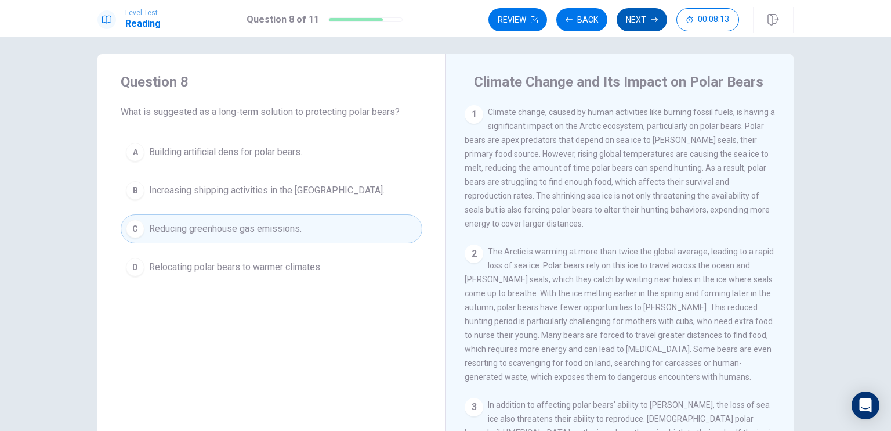
click at [649, 19] on button "Next" at bounding box center [642, 19] width 50 height 23
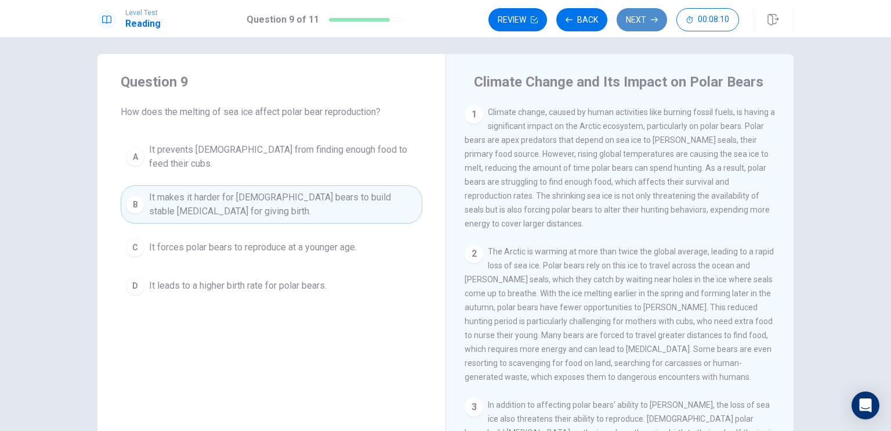
click at [649, 19] on button "Next" at bounding box center [642, 19] width 50 height 23
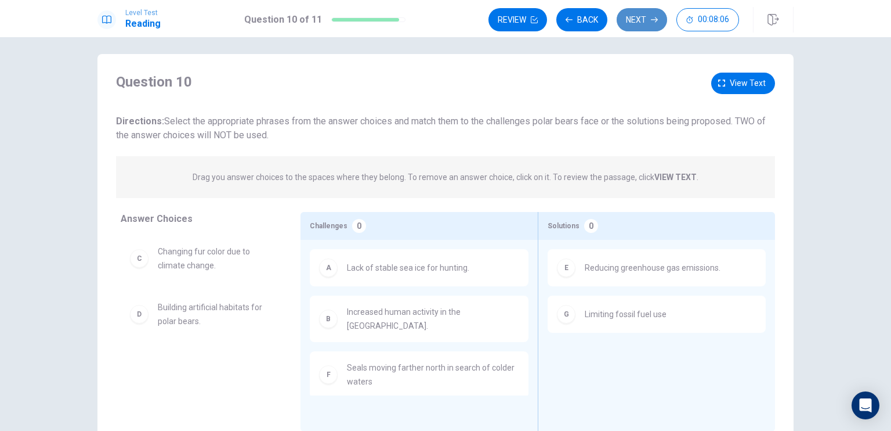
click at [649, 20] on button "Next" at bounding box center [642, 19] width 50 height 23
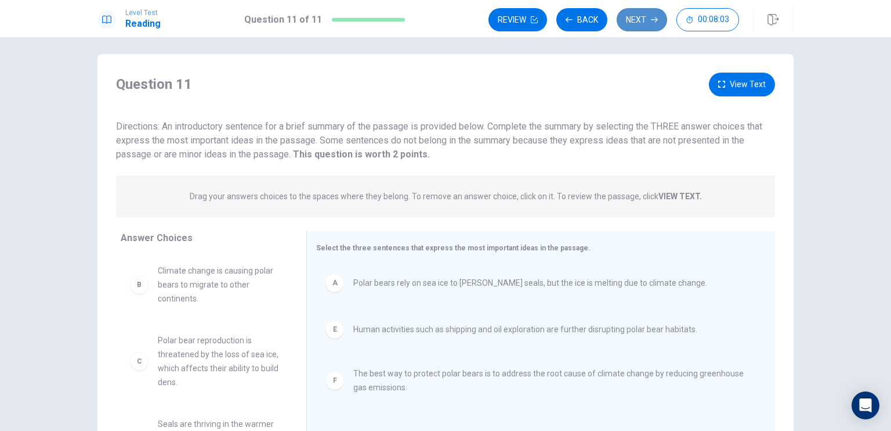
click at [649, 20] on button "Next" at bounding box center [642, 19] width 50 height 23
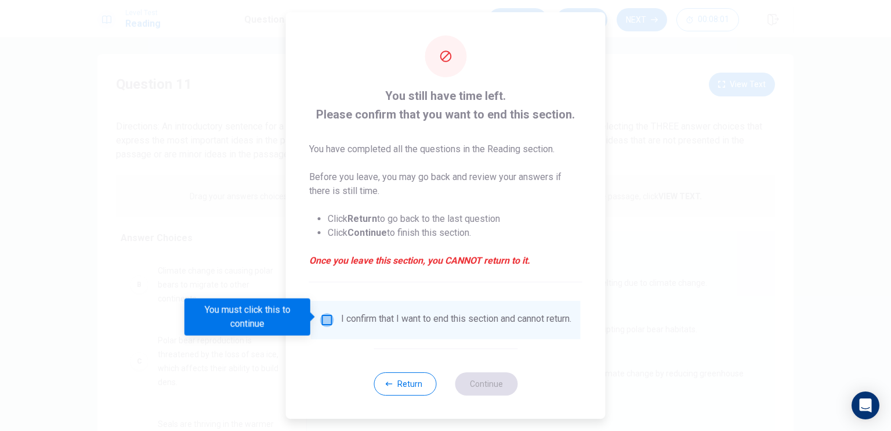
click at [329, 318] on input "You must click this to continue" at bounding box center [327, 320] width 14 height 14
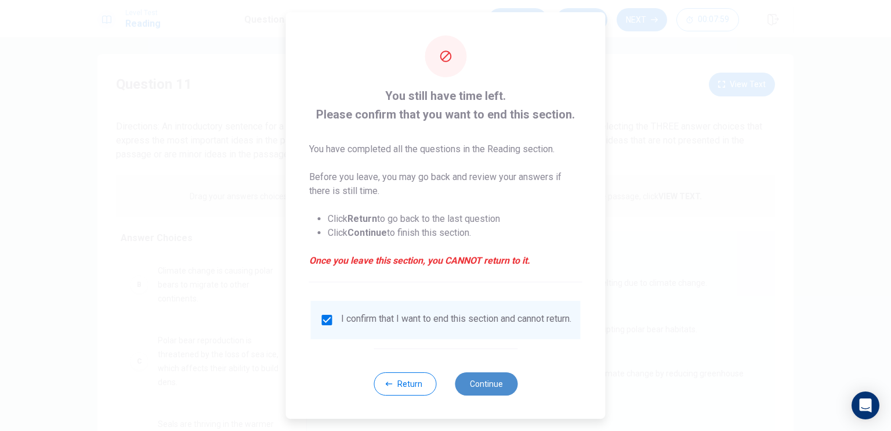
click at [490, 386] on button "Continue" at bounding box center [486, 383] width 63 height 23
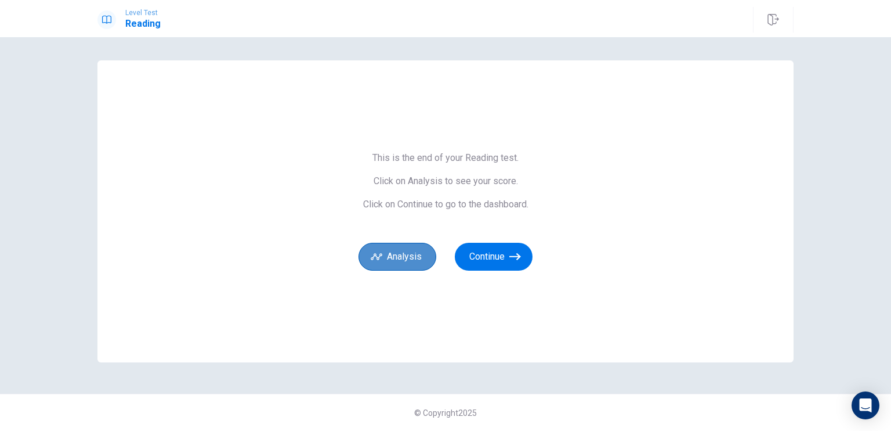
click at [387, 259] on button "Analysis" at bounding box center [398, 257] width 78 height 28
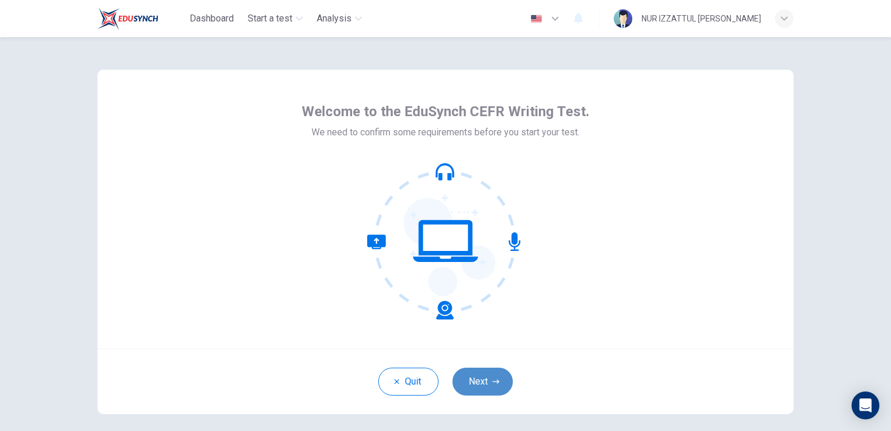
click at [493, 382] on icon "button" at bounding box center [496, 381] width 7 height 7
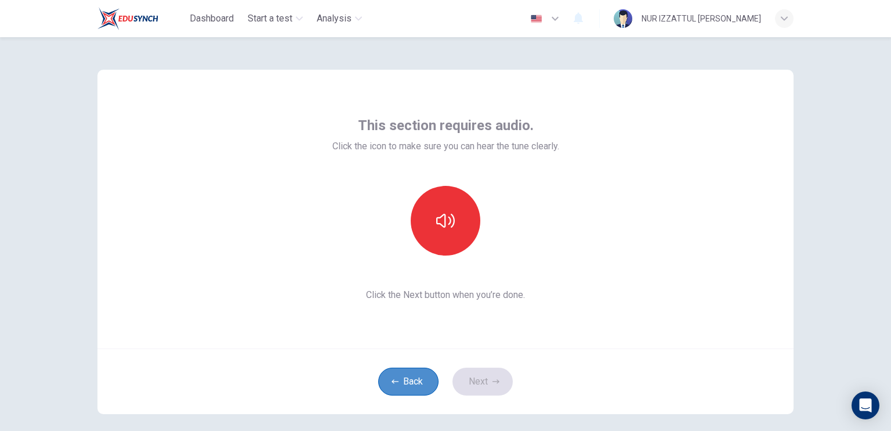
click at [408, 382] on button "Back" at bounding box center [408, 381] width 60 height 28
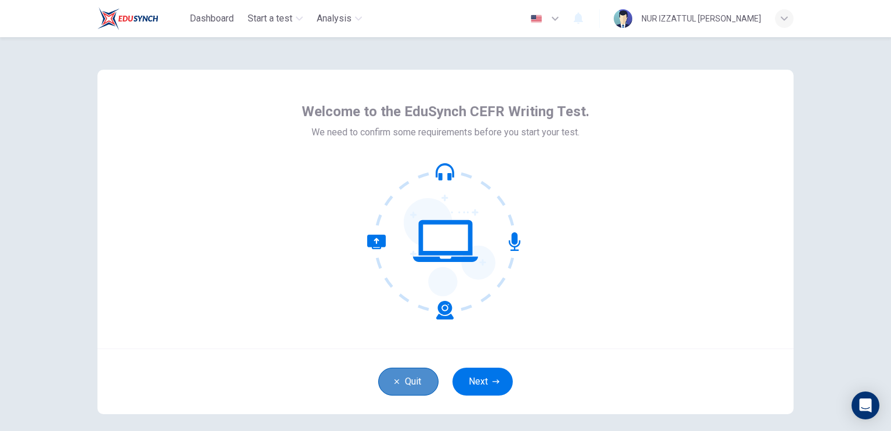
click at [408, 382] on button "Quit" at bounding box center [408, 381] width 60 height 28
click at [480, 379] on button "Next" at bounding box center [483, 381] width 60 height 28
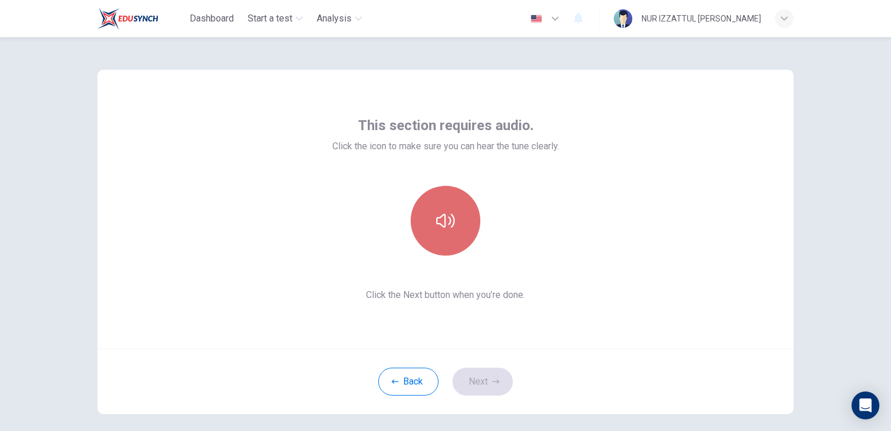
click at [449, 207] on button "button" at bounding box center [446, 221] width 70 height 70
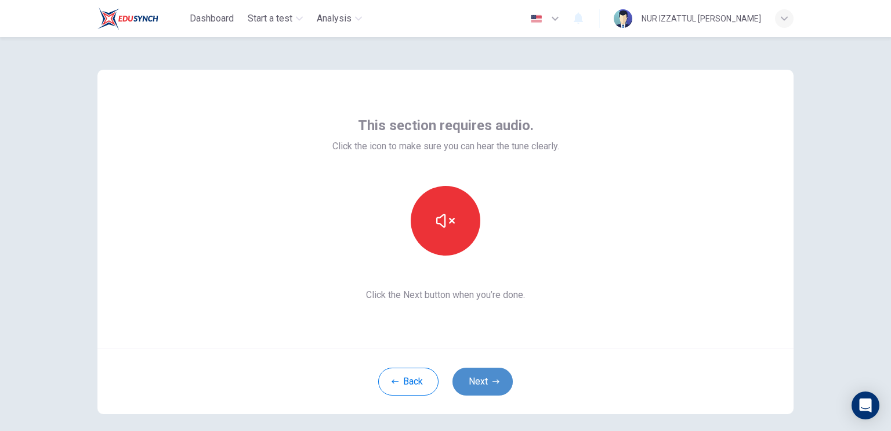
click at [494, 382] on icon "button" at bounding box center [496, 381] width 7 height 4
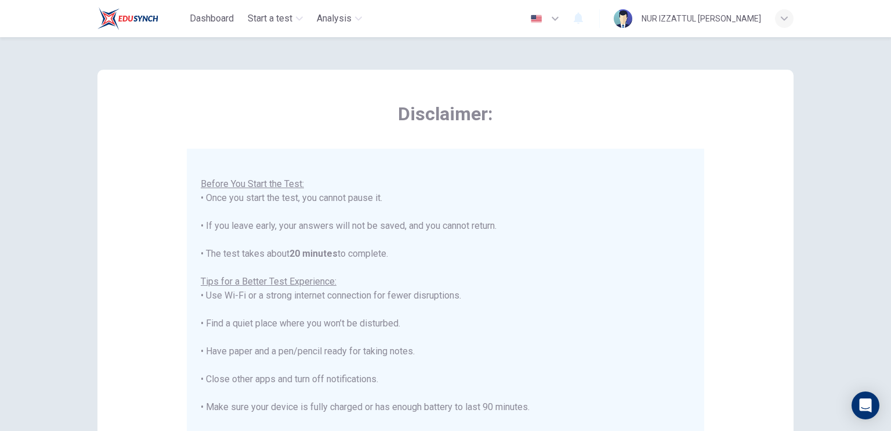
scroll to position [214, 0]
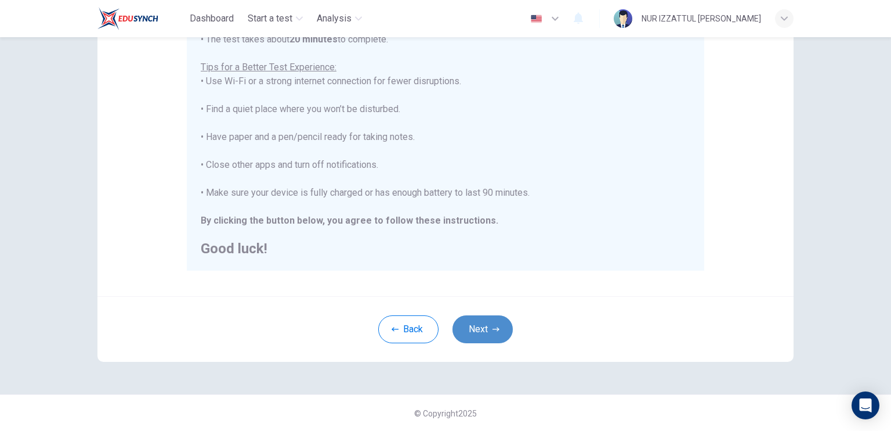
click at [496, 324] on button "Next" at bounding box center [483, 329] width 60 height 28
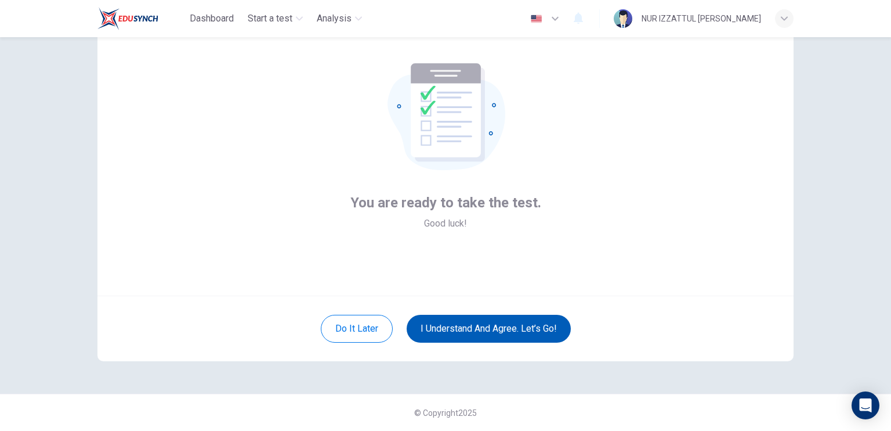
scroll to position [52, 0]
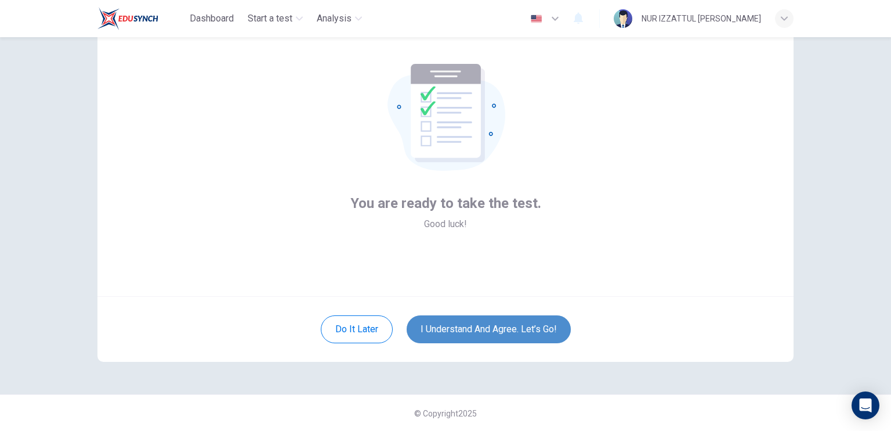
click at [527, 327] on button "I understand and agree. Let’s go!" at bounding box center [489, 329] width 164 height 28
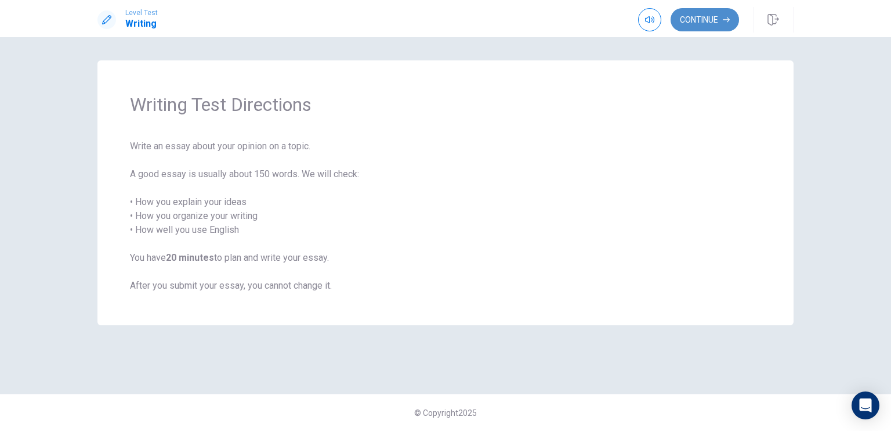
click at [710, 17] on button "Continue" at bounding box center [705, 19] width 68 height 23
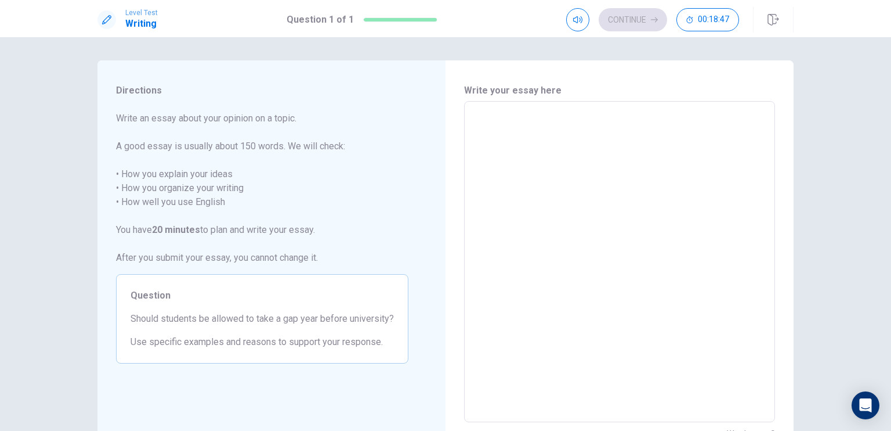
click at [476, 133] on textarea at bounding box center [619, 262] width 295 height 302
type textarea "I"
type textarea "x"
type textarea "I"
type textarea "x"
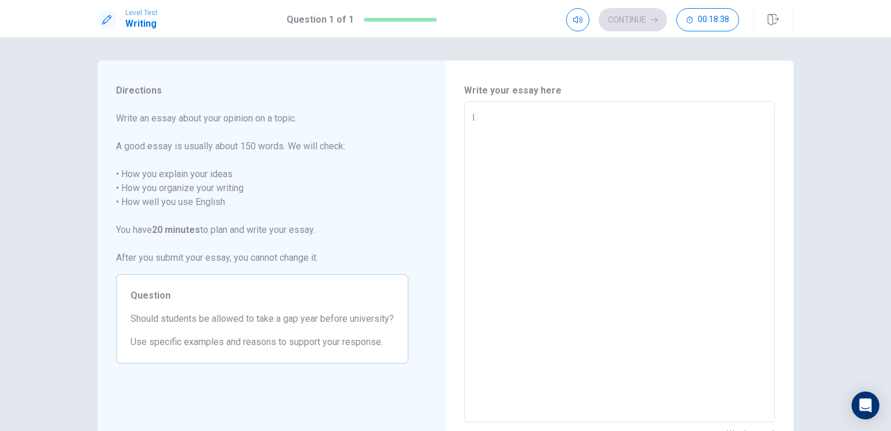
type textarea "I f"
type textarea "x"
type textarea "I fo"
type textarea "x"
type textarea "I for"
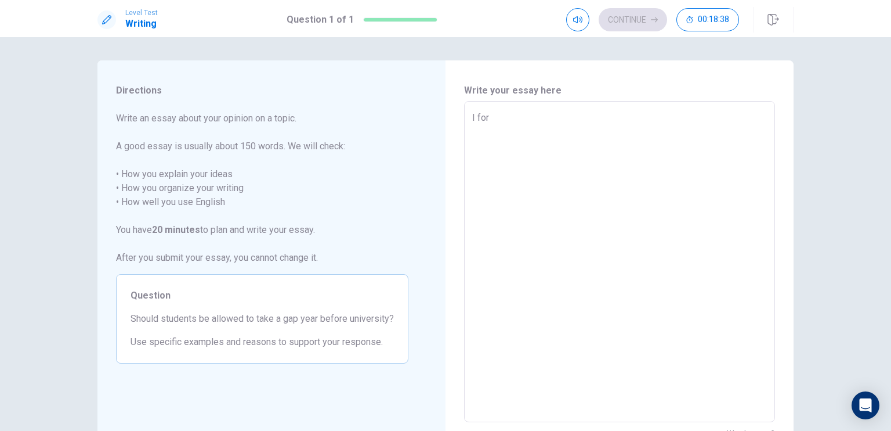
type textarea "x"
type textarea "I form"
type textarea "x"
type textarea "I for"
type textarea "x"
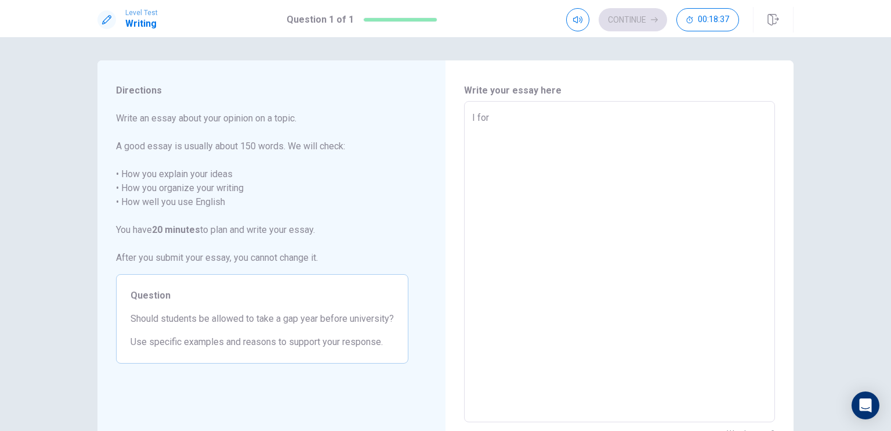
type textarea "I fo"
type textarea "x"
type textarea "I f"
type textarea "x"
type textarea "I fi"
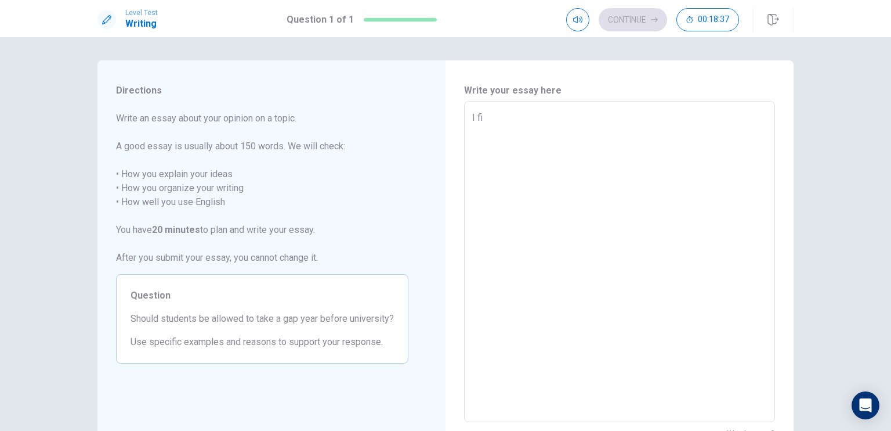
type textarea "x"
type textarea "I fir"
type textarea "x"
type textarea "I firm"
type textarea "x"
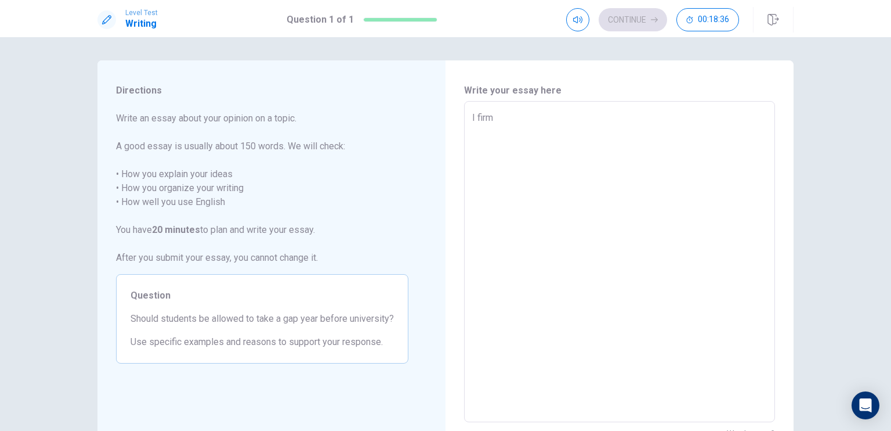
type textarea "I firml"
type textarea "x"
type textarea "I firmly"
type textarea "x"
type textarea "I firmly"
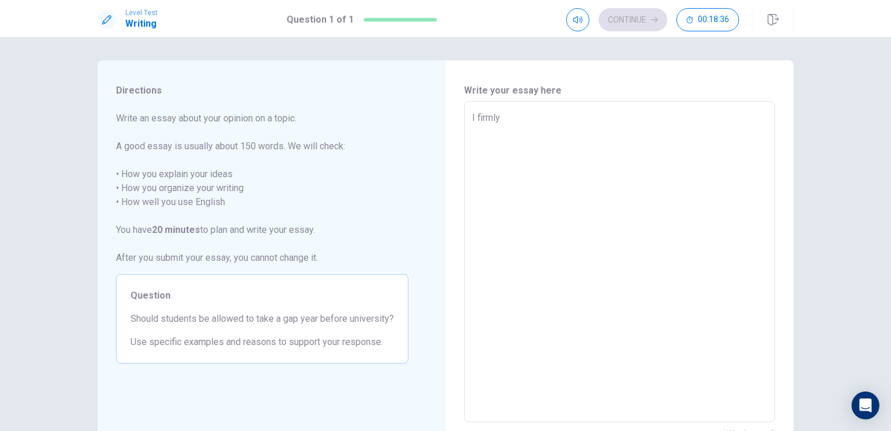
type textarea "x"
type textarea "I firmly a"
type textarea "x"
type textarea "I firmly ag"
type textarea "x"
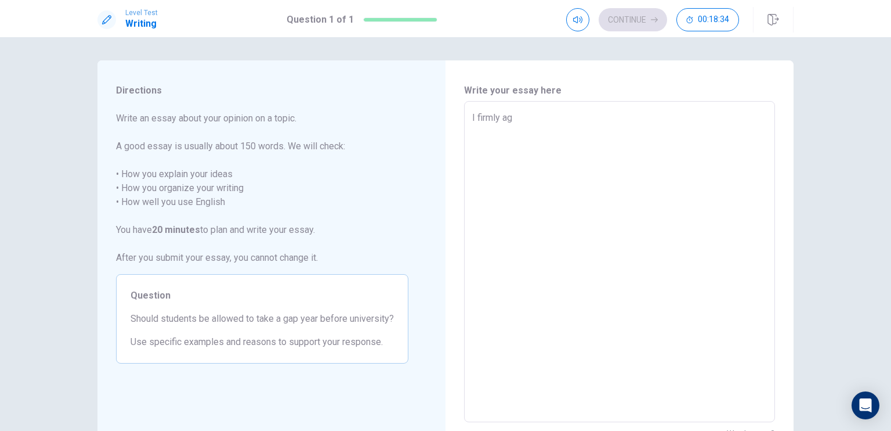
type textarea "I firmly a"
type textarea "x"
type textarea "I firmly ad"
type textarea "x"
type textarea "I firmly adc"
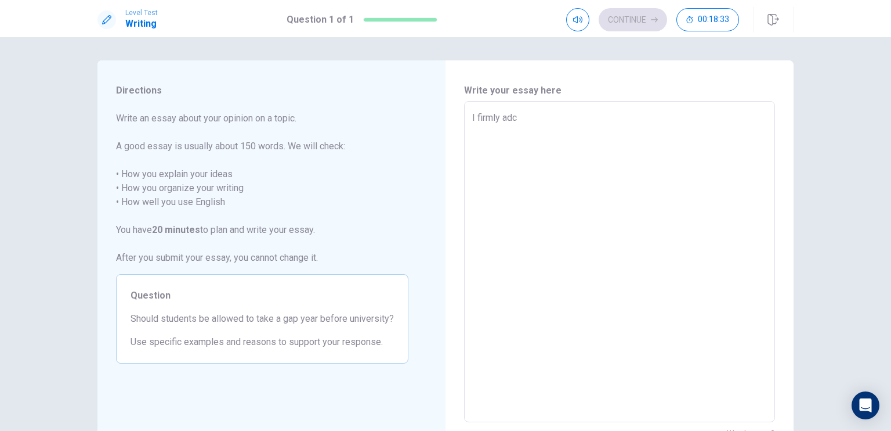
type textarea "x"
type textarea "I firmly ad"
type textarea "x"
type textarea "I firmly adc"
type textarea "x"
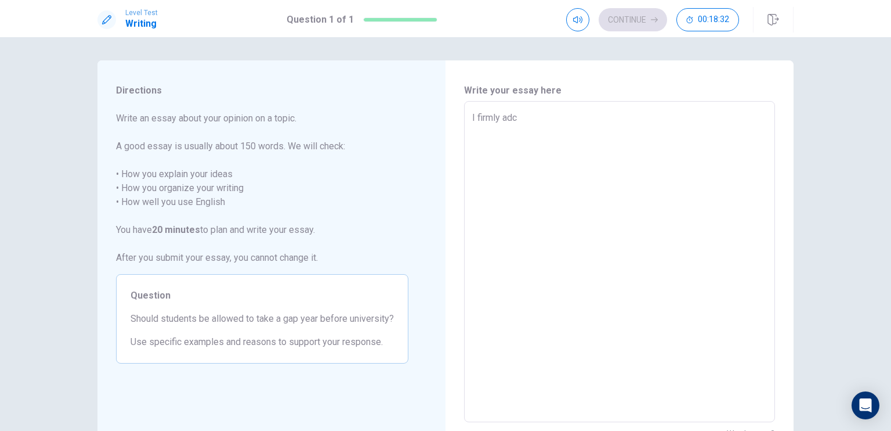
type textarea "I firmly ad"
type textarea "x"
type textarea "I firmly adv"
type textarea "x"
type textarea "I firmly advo"
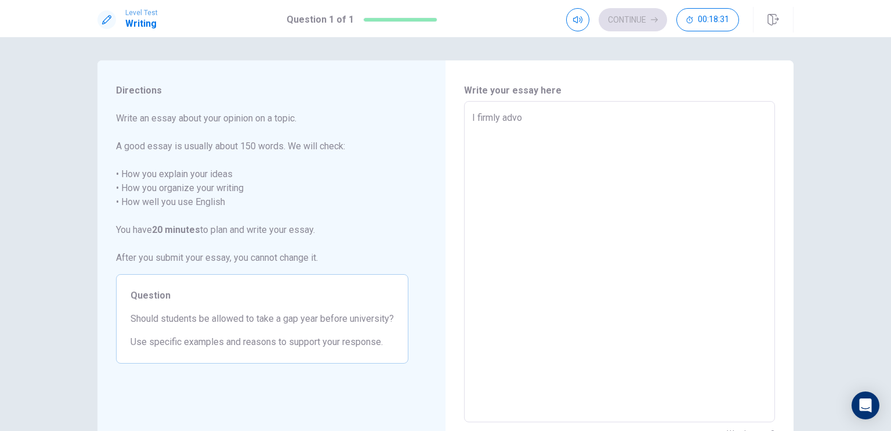
type textarea "x"
type textarea "I firmly advoc"
type textarea "x"
type textarea "I firmly advoca"
type textarea "x"
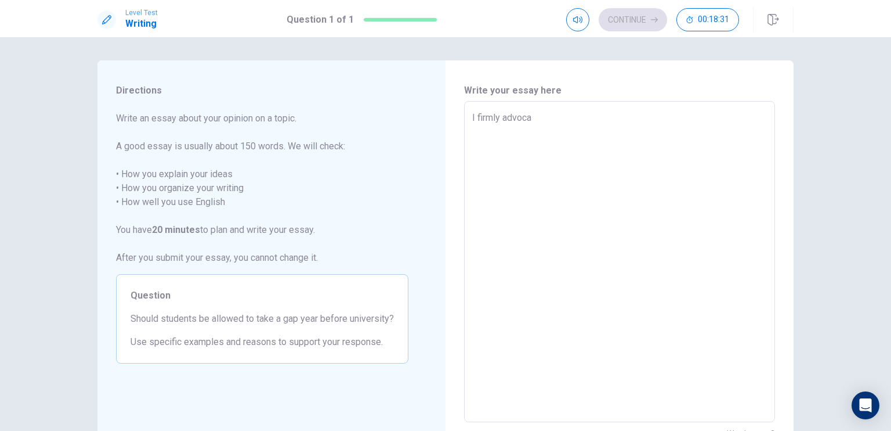
type textarea "I firmly advocat"
type textarea "x"
type textarea "I firmly advocate"
type textarea "x"
type textarea "I firmly advocate"
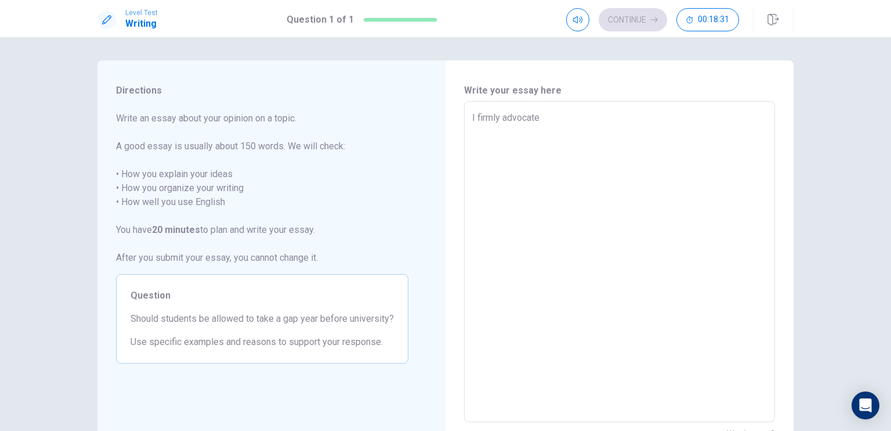
type textarea "x"
type textarea "I firmly advocate a"
type textarea "x"
type textarea "I firmly advocate an"
type textarea "x"
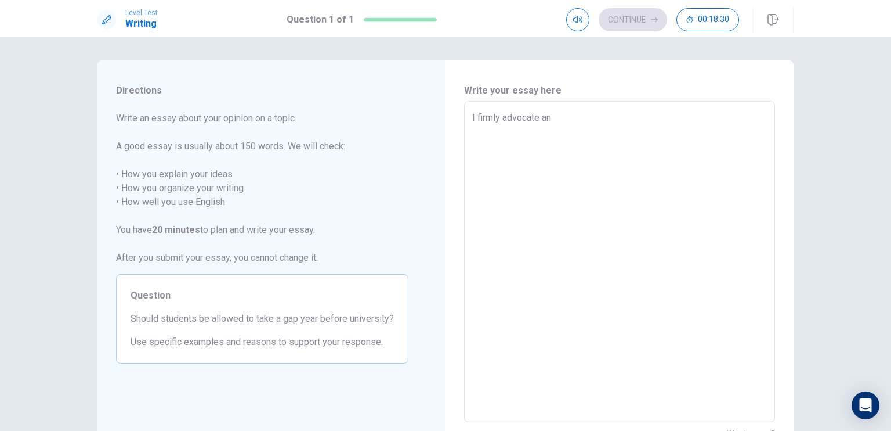
type textarea "I firmly advocate and"
type textarea "x"
type textarea "I firmly advocate and"
type textarea "x"
type textarea "I firmly advocate and a"
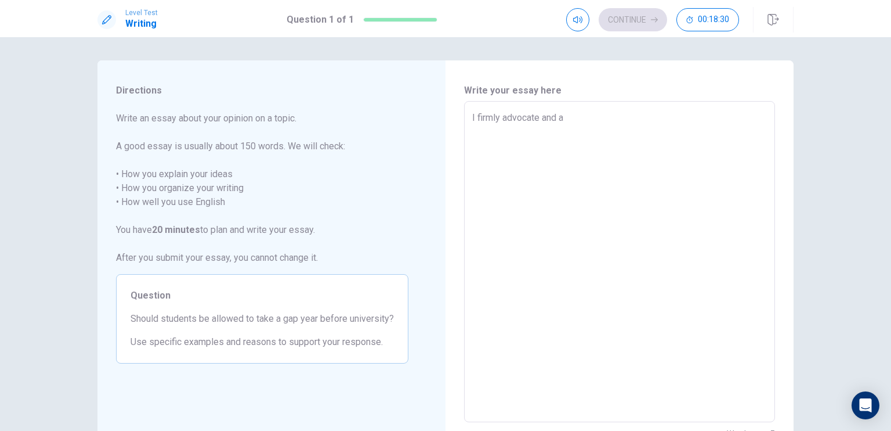
type textarea "x"
type textarea "I firmly advocate and ag"
type textarea "x"
type textarea "I firmly advocate and agr"
type textarea "x"
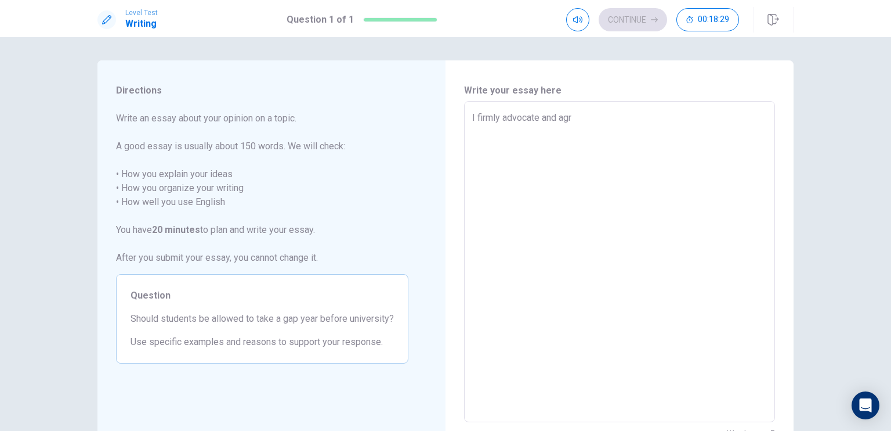
type textarea "I firmly advocate and agre"
type textarea "x"
type textarea "I firmly advocate and agree"
type textarea "x"
type textarea "I firmly advocate and agree"
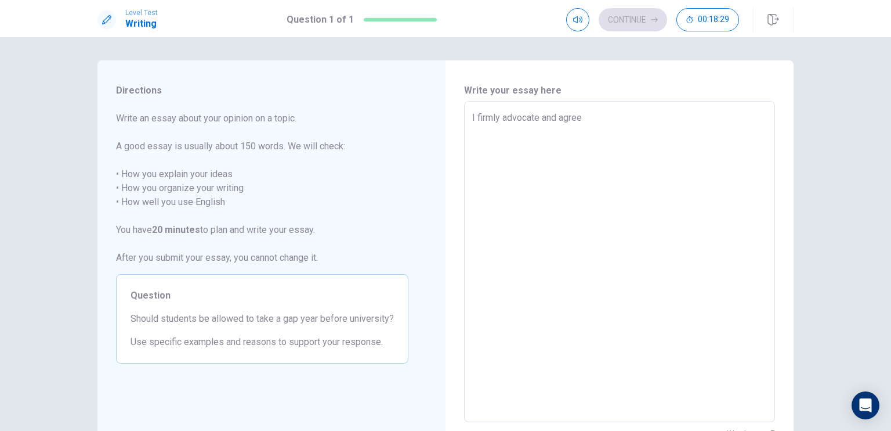
type textarea "x"
type textarea "I firmly advocate and agree t"
type textarea "x"
type textarea "I firmly advocate and agree th"
type textarea "x"
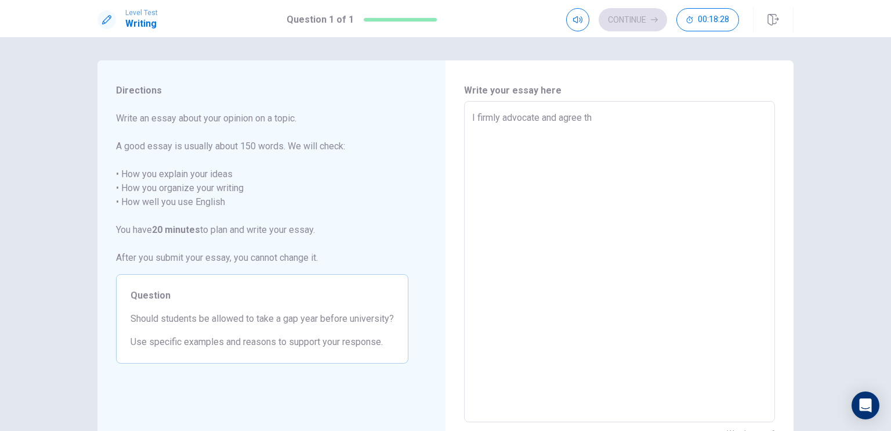
type textarea "I firmly advocate and agree tha"
type textarea "x"
type textarea "I firmly advocate and agree that"
type textarea "x"
type textarea "I firmly advocate and agree that"
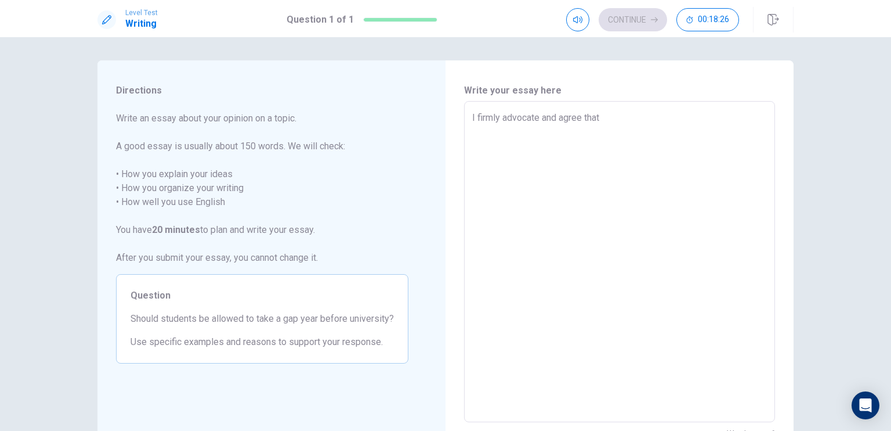
type textarea "x"
type textarea "I firmly advocate and agree that s"
type textarea "x"
type textarea "I firmly advocate and agree that st"
type textarea "x"
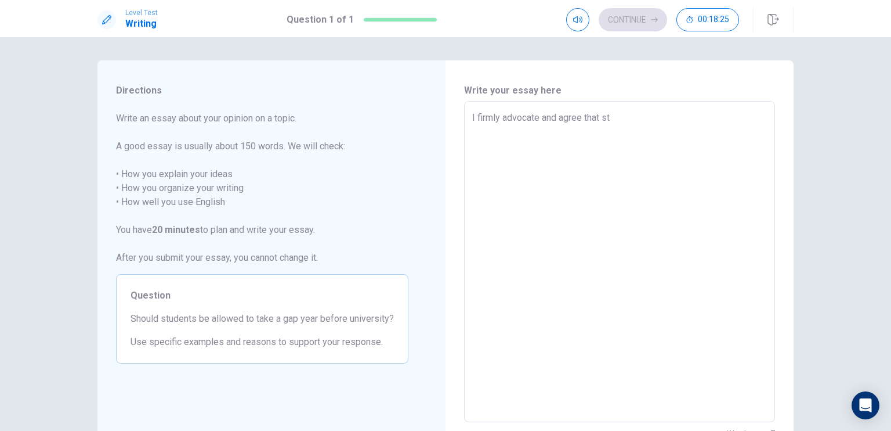
type textarea "I firmly advocate and agree that stu"
type textarea "x"
type textarea "I firmly advocate and agree that stud"
type textarea "x"
type textarea "I firmly advocate and agree that stude"
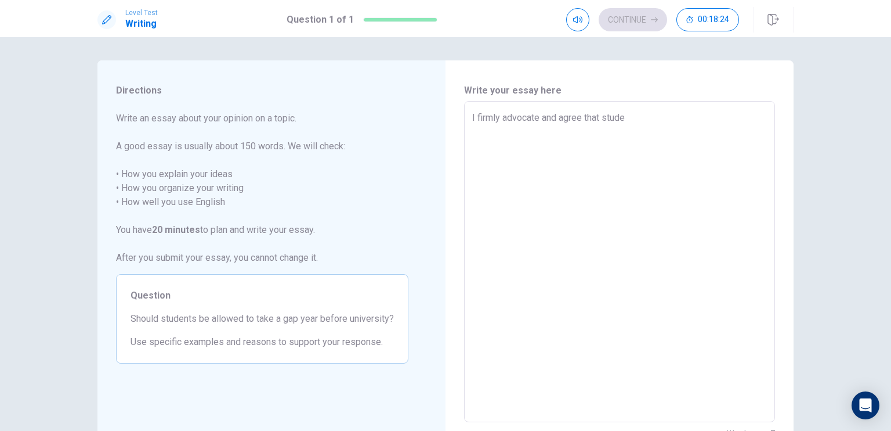
type textarea "x"
type textarea "I firmly advocate and agree that studen"
type textarea "x"
type textarea "I firmly advocate and agree that student"
type textarea "x"
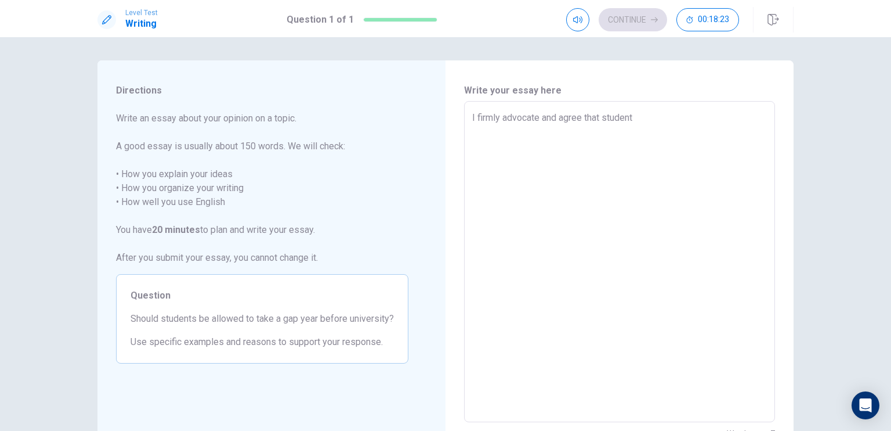
type textarea "I firmly advocate and agree that students"
type textarea "x"
type textarea "I firmly advocate and agree that students"
type textarea "x"
type textarea "I firmly advocate and agree that students s"
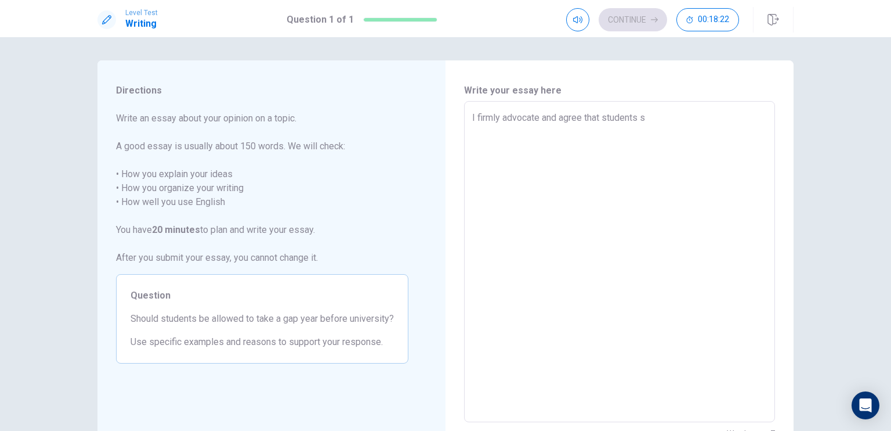
type textarea "x"
type textarea "I firmly advocate and agree that students sh"
type textarea "x"
type textarea "I firmly advocate and agree that students sho"
type textarea "x"
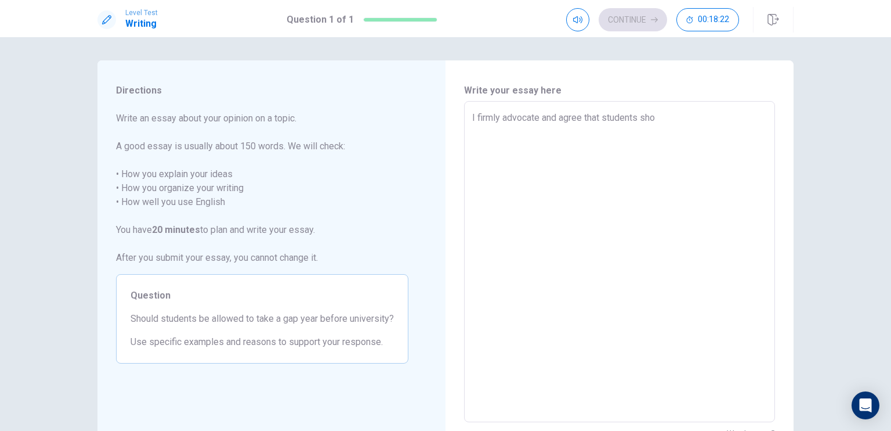
type textarea "I firmly advocate and agree that students shou"
type textarea "x"
type textarea "I firmly advocate and agree that students shoul"
type textarea "x"
type textarea "I firmly advocate and agree that students should"
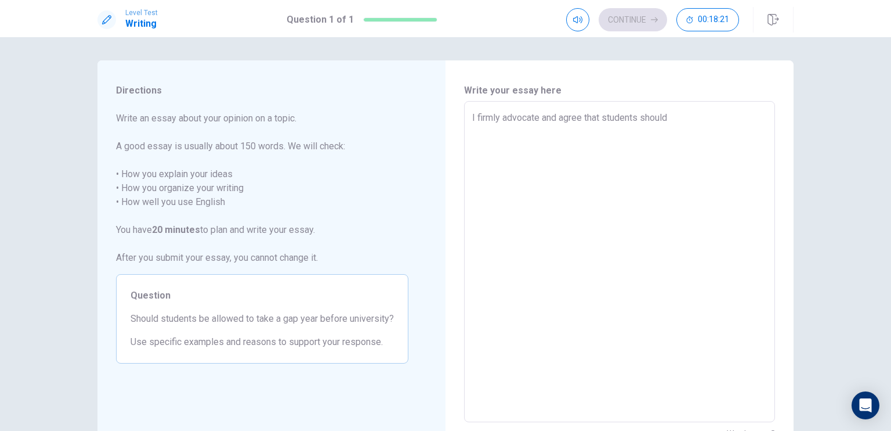
type textarea "x"
type textarea "I firmly advocate and agree that students should"
type textarea "x"
type textarea "I firmly advocate and agree that students should b"
type textarea "x"
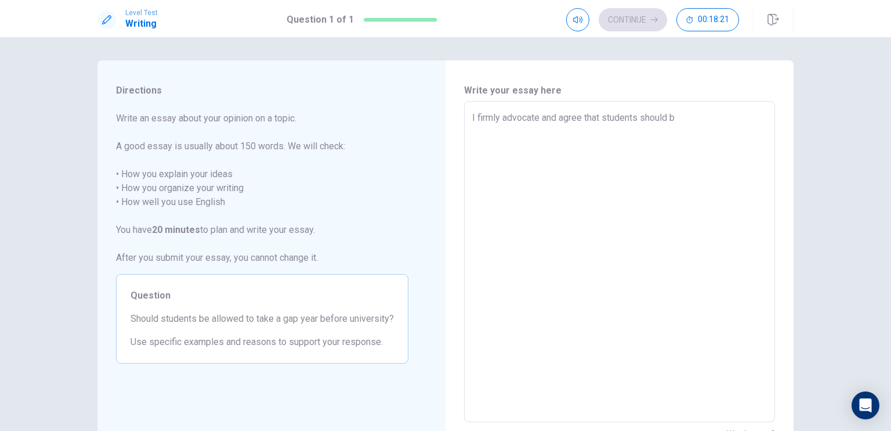
type textarea "I firmly advocate and agree that students should be"
type textarea "x"
type textarea "I firmly advocate and agree that students should be"
type textarea "x"
type textarea "I firmly advocate and agree that students should be p"
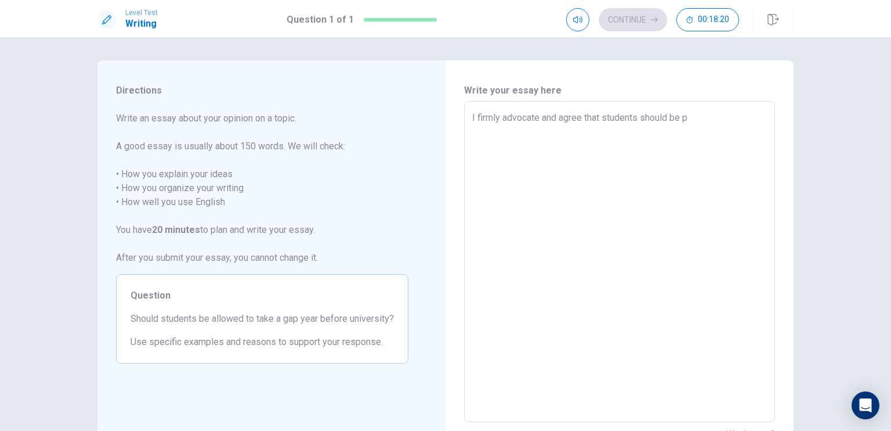
type textarea "x"
type textarea "I firmly advocate and agree that students should be pe"
type textarea "x"
type textarea "I firmly advocate and agree that students should be per"
type textarea "x"
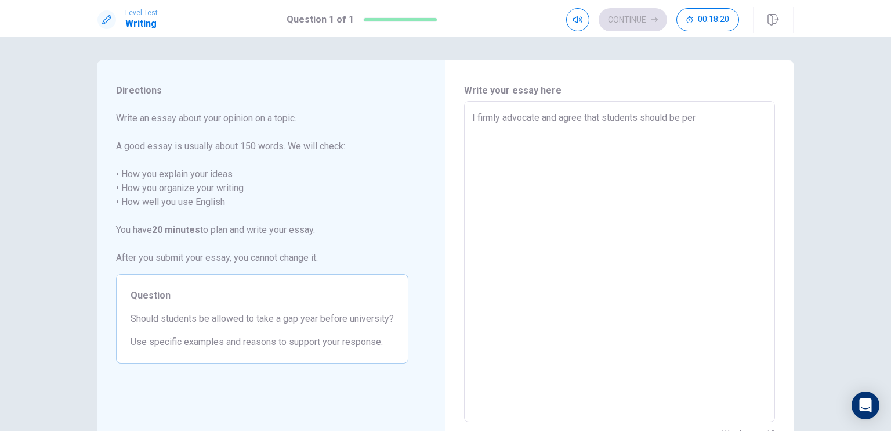
type textarea "I firmly advocate and agree that students should be perm"
type textarea "x"
type textarea "I firmly advocate and agree that students should be permi"
type textarea "x"
type textarea "I firmly advocate and agree that students should be permit"
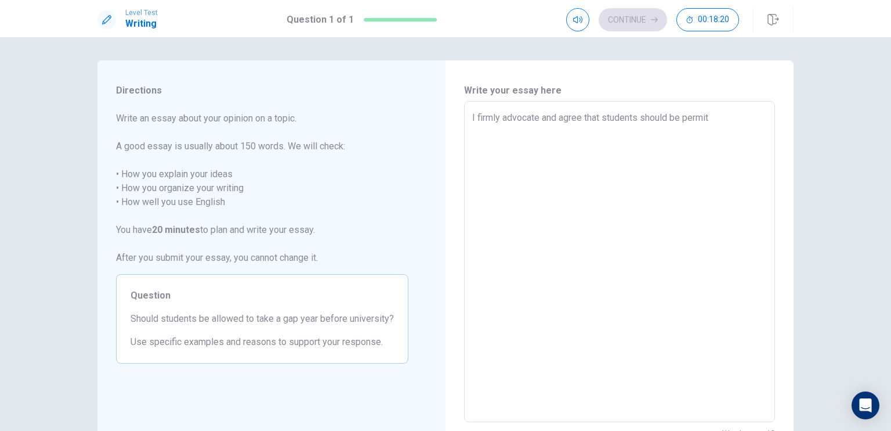
type textarea "x"
type textarea "I firmly advocate and agree that students should be permitt"
type textarea "x"
type textarea "I firmly advocate and agree that students should be permitte"
type textarea "x"
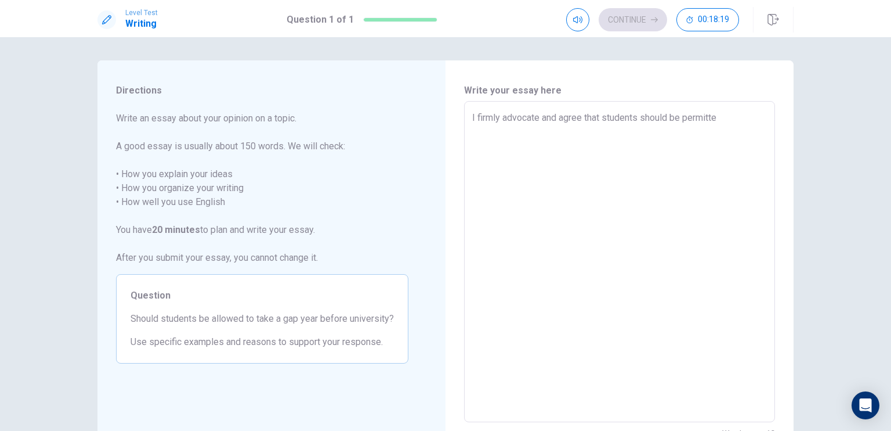
type textarea "I firmly advocate and agree that students should be permitted"
type textarea "x"
type textarea "I firmly advocate and agree that students should be permitted"
type textarea "x"
type textarea "I firmly advocate and agree that students should be permitted t"
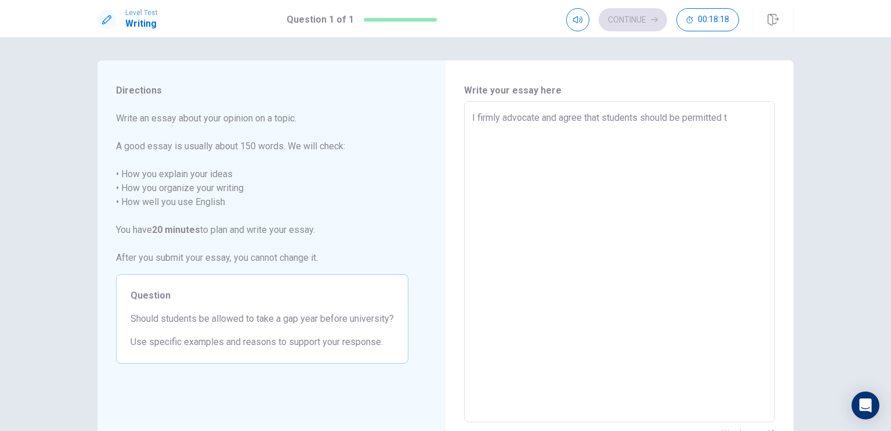
type textarea "x"
type textarea "I firmly advocate and agree that students should be permitted to"
type textarea "x"
type textarea "I firmly advocate and agree that students should be permitted to"
type textarea "x"
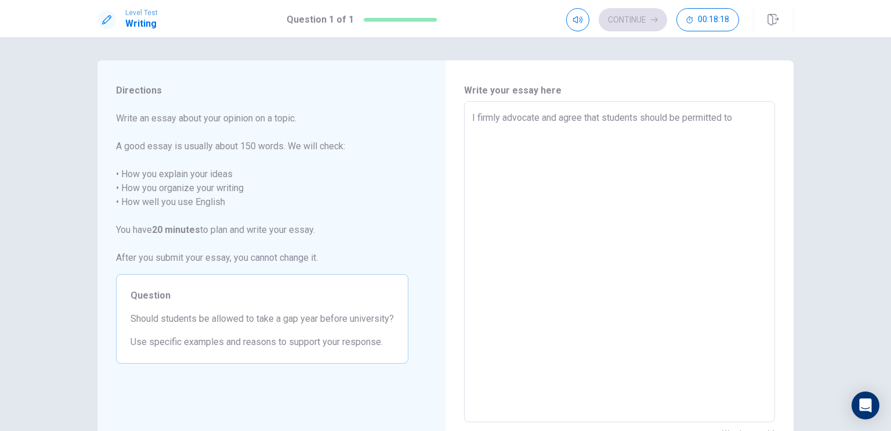
type textarea "I firmly advocate and agree that students should be permitted to u"
type textarea "x"
type textarea "I firmly advocate and agree that students should be permitted to un"
type textarea "x"
type textarea "I firmly advocate and agree that students should be permitted to und"
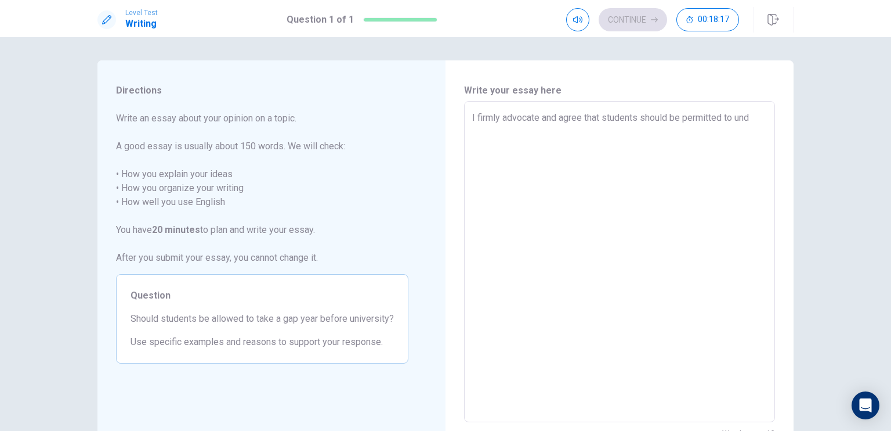
type textarea "x"
type textarea "I firmly advocate and agree that students should be permitted to unde"
type textarea "x"
type textarea "I firmly advocate and agree that students should be permitted to under"
type textarea "x"
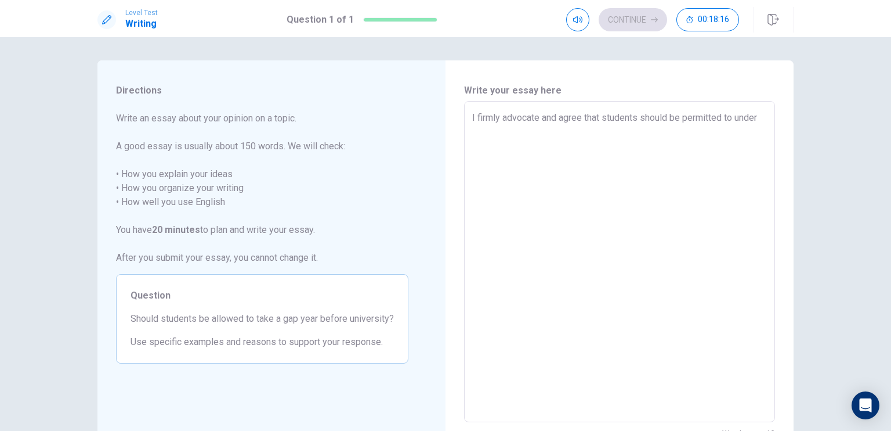
type textarea "I firmly advocate and agree that students should be permitted to undert"
type textarea "x"
type textarea "I firmly advocate and agree that students should be permitted to underta"
type textarea "x"
type textarea "I firmly advocate and agree that students should be permitted to undertak"
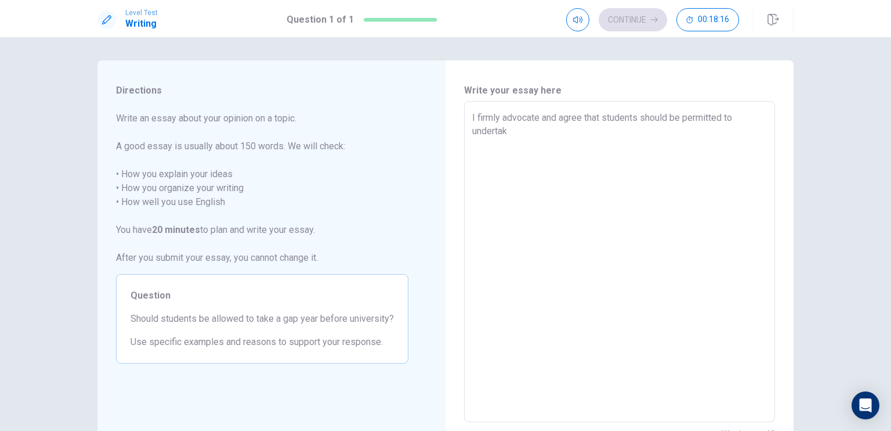
type textarea "x"
type textarea "I firmly advocate and agree that students should be permitted to undertake"
type textarea "x"
type textarea "I firmly advocate and agree that students should be permitted to undertake"
type textarea "x"
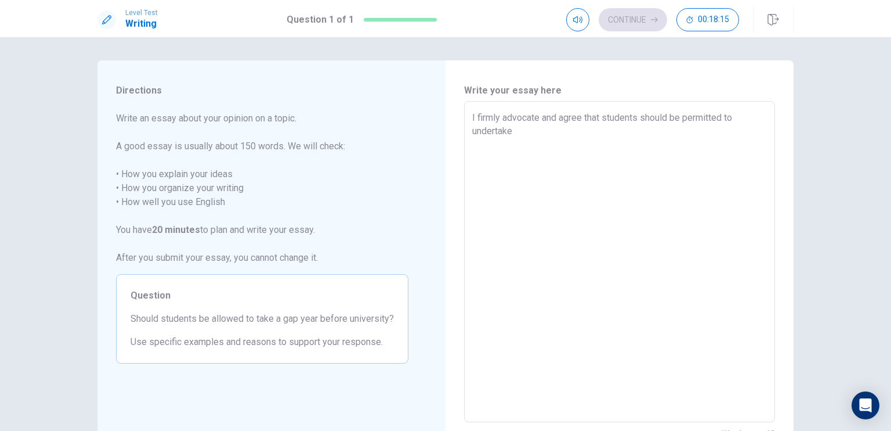
type textarea "I firmly advocate and agree that students should be permitted to undertake a"
type textarea "x"
type textarea "I firmly advocate and agree that students should be permitted to undertake a"
type textarea "x"
type textarea "I firmly advocate and agree that students should be permitted to undertake a g"
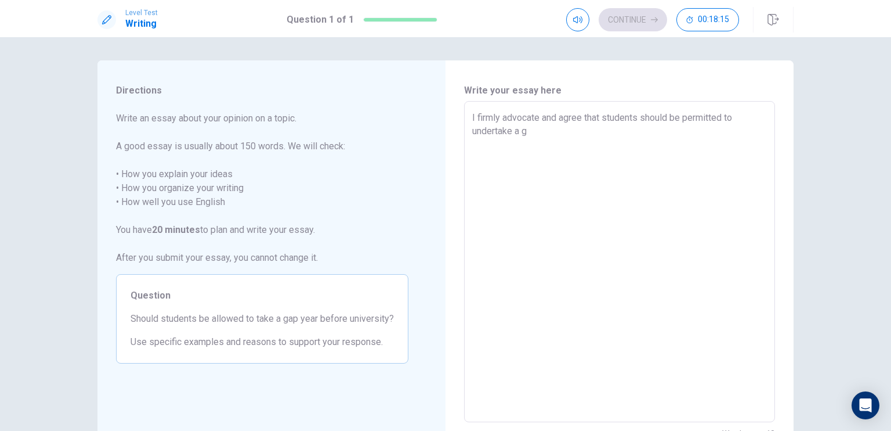
type textarea "x"
type textarea "I firmly advocate and agree that students should be permitted to undertake a ga"
type textarea "x"
type textarea "I firmly advocate and agree that students should be permitted to undertake a gap"
type textarea "x"
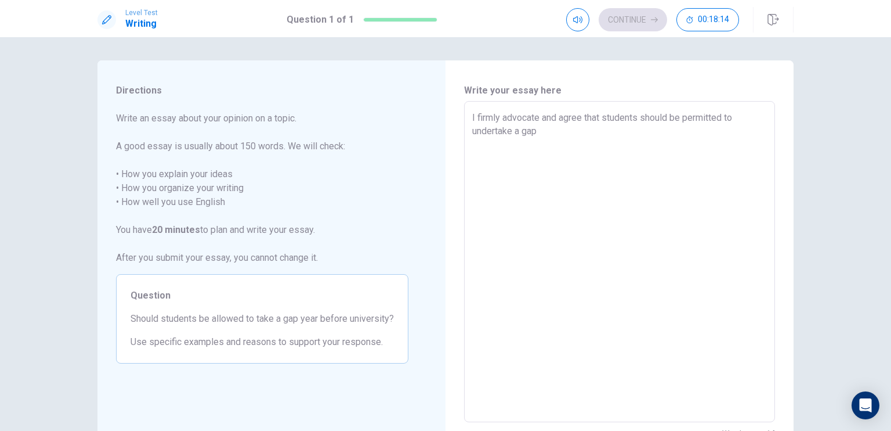
type textarea "I firmly advocate and agree that students should be permitted to undertake a gap"
type textarea "x"
type textarea "I firmly advocate and agree that students should be permitted to undertake a ga…"
type textarea "x"
type textarea "I firmly advocate and agree that students should be permitted to undertake a ga…"
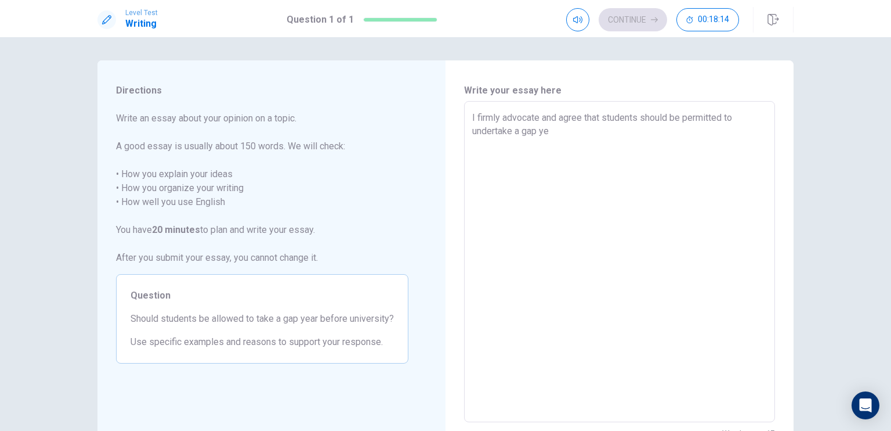
type textarea "x"
type textarea "I firmly advocate and agree that students should be permitted to undertake a ga…"
type textarea "x"
type textarea "I firmly advocate and agree that students should be permitted to undertake a ga…"
type textarea "x"
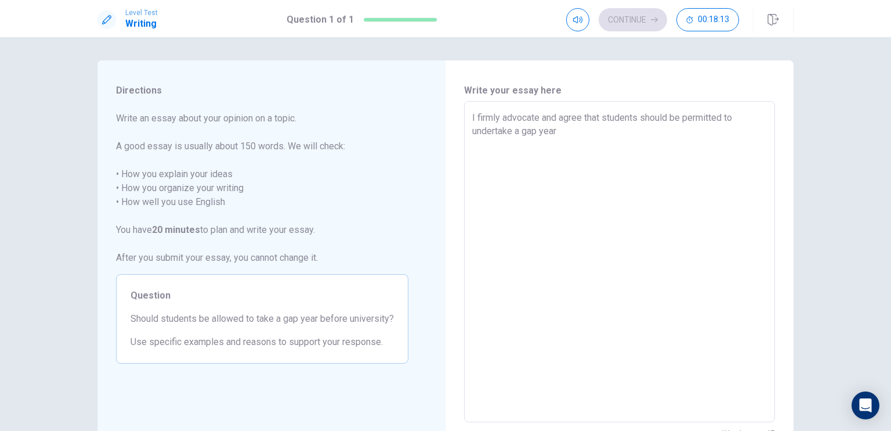
type textarea "I firmly advocate and agree that students should be permitted to undertake a ga…"
type textarea "x"
type textarea "I firmly advocate and agree that students should be permitted to undertake a ga…"
type textarea "x"
type textarea "I firmly advocate and agree that students should be permitted to undertake a ga…"
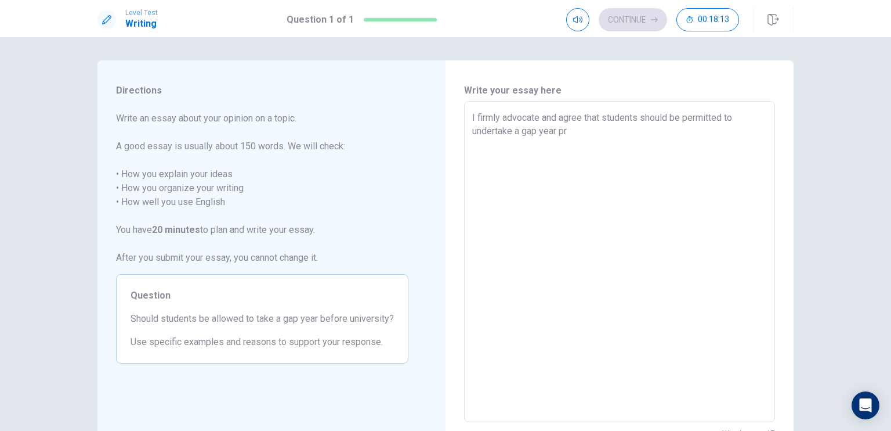
type textarea "x"
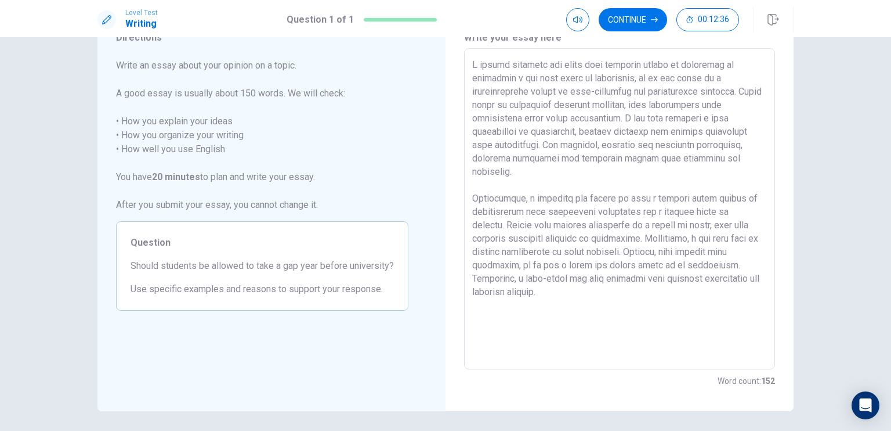
scroll to position [52, 0]
click at [617, 146] on textarea at bounding box center [619, 210] width 295 height 302
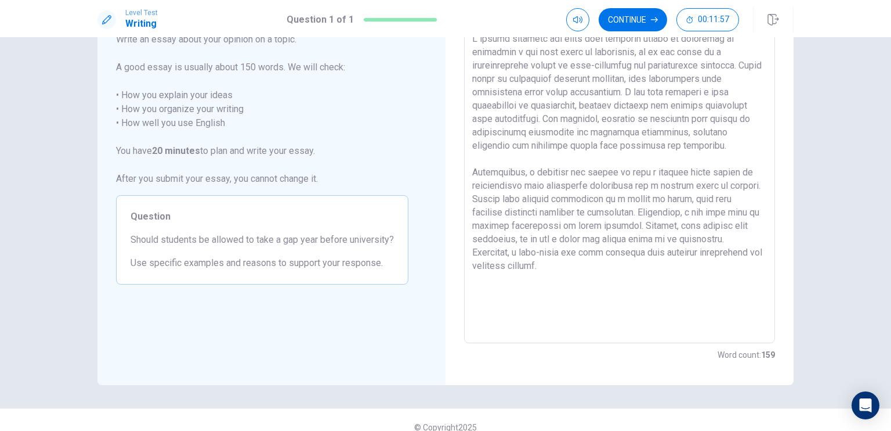
scroll to position [80, 0]
click at [514, 180] on textarea at bounding box center [619, 182] width 295 height 302
click at [546, 251] on textarea at bounding box center [619, 182] width 295 height 302
click at [626, 287] on textarea at bounding box center [619, 182] width 295 height 302
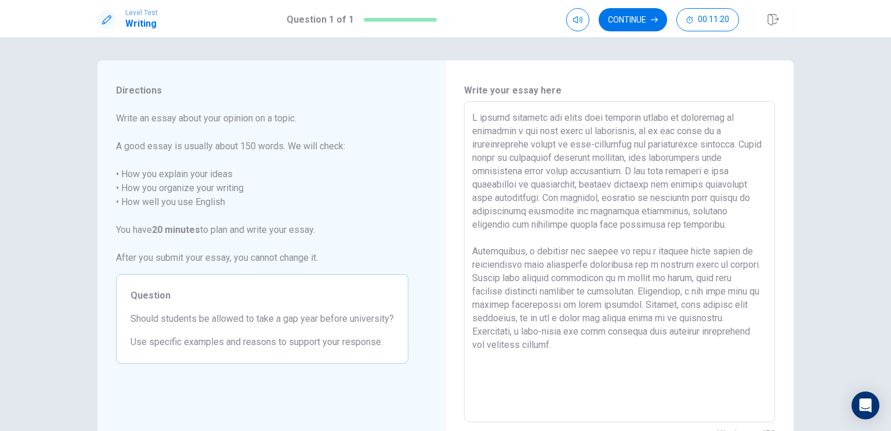
scroll to position [0, 0]
click at [678, 154] on textarea at bounding box center [619, 262] width 295 height 302
click at [631, 193] on textarea at bounding box center [619, 262] width 295 height 302
click at [644, 15] on button "Continue" at bounding box center [633, 19] width 68 height 23
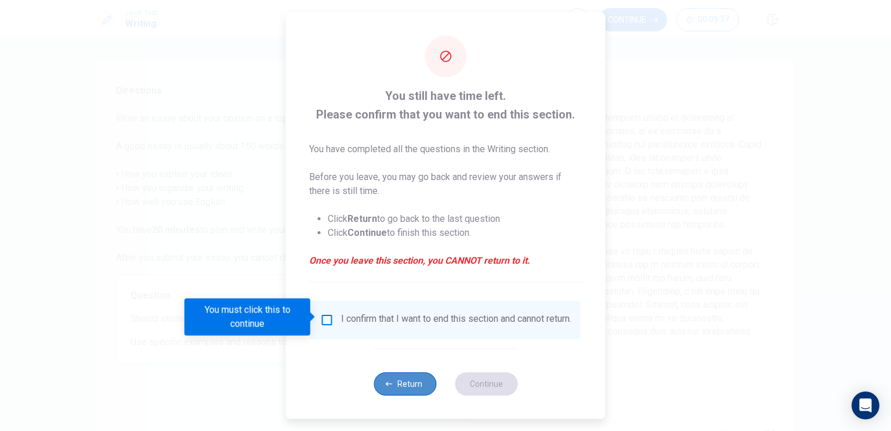
click at [397, 395] on button "Return" at bounding box center [405, 383] width 63 height 23
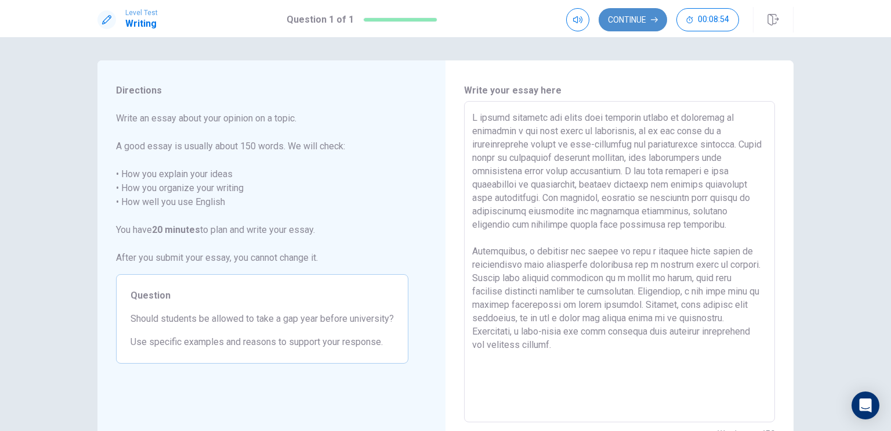
click at [627, 18] on button "Continue" at bounding box center [633, 19] width 68 height 23
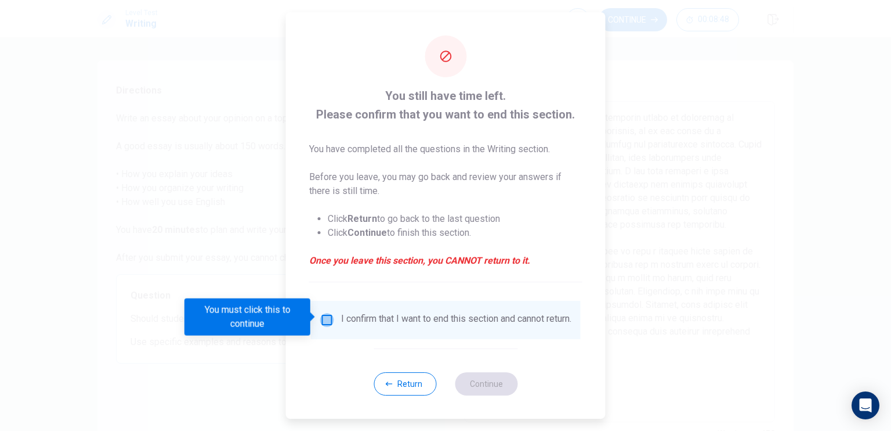
click at [323, 317] on input "You must click this to continue" at bounding box center [327, 320] width 14 height 14
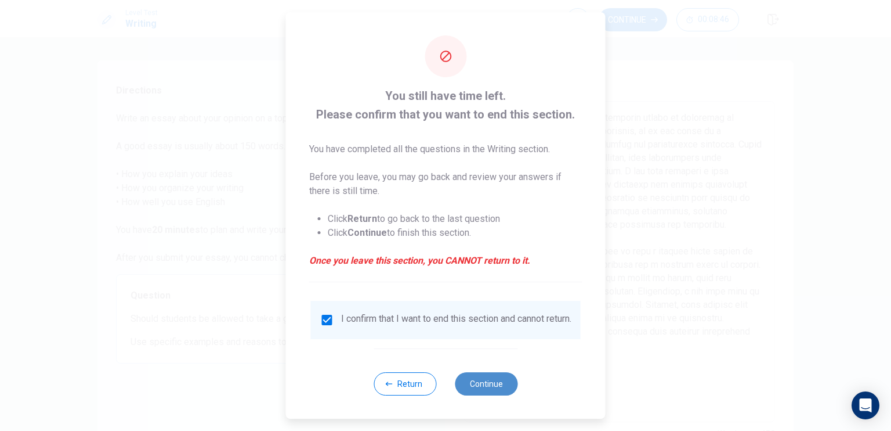
click at [485, 389] on button "Continue" at bounding box center [486, 383] width 63 height 23
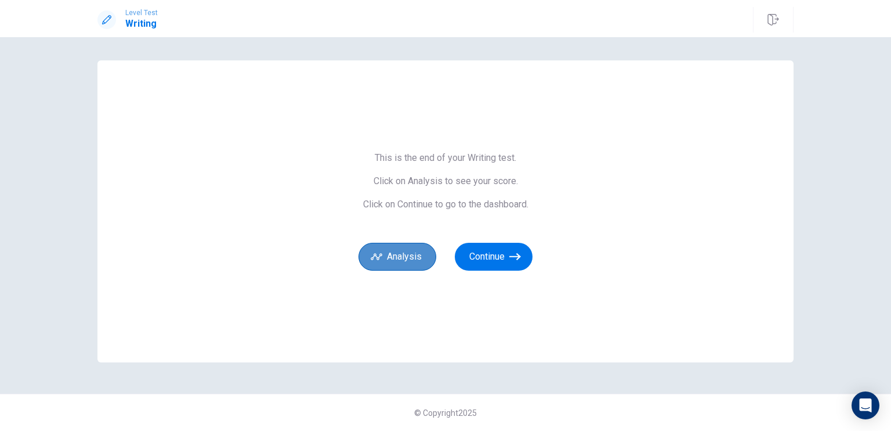
click at [403, 256] on button "Analysis" at bounding box center [398, 257] width 78 height 28
